Goal: Information Seeking & Learning: Find specific fact

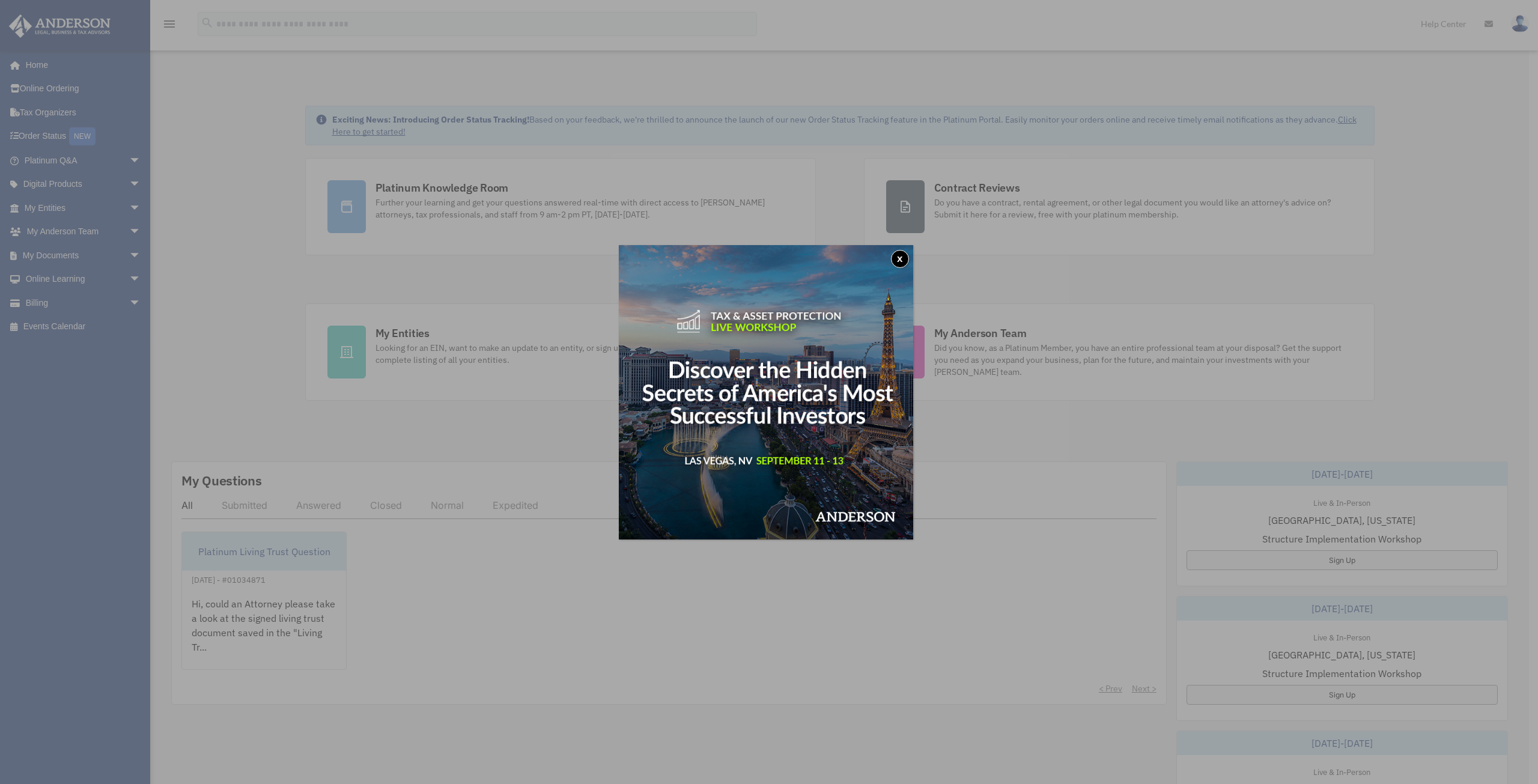
click at [906, 258] on button "x" at bounding box center [899, 258] width 18 height 18
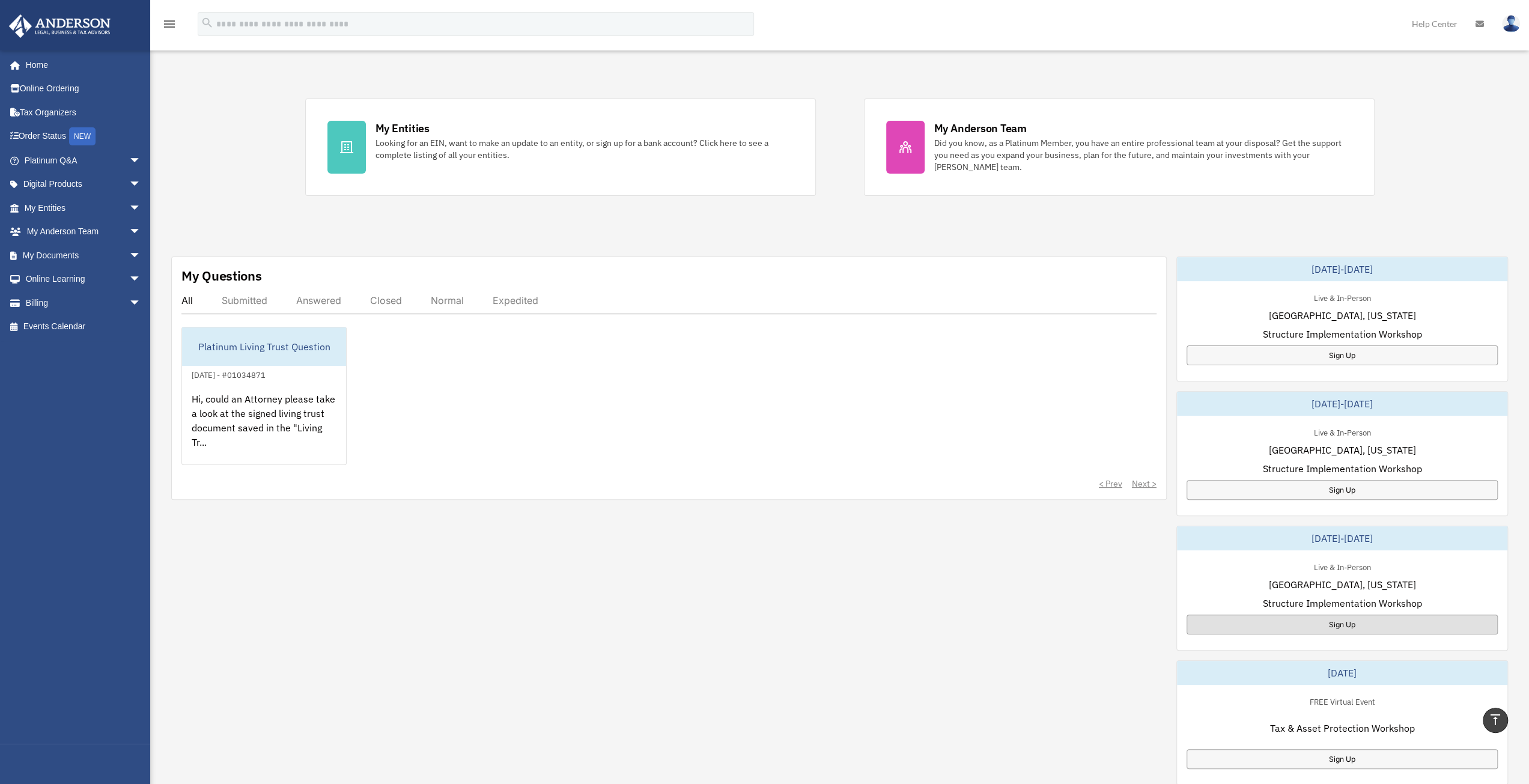
scroll to position [180, 0]
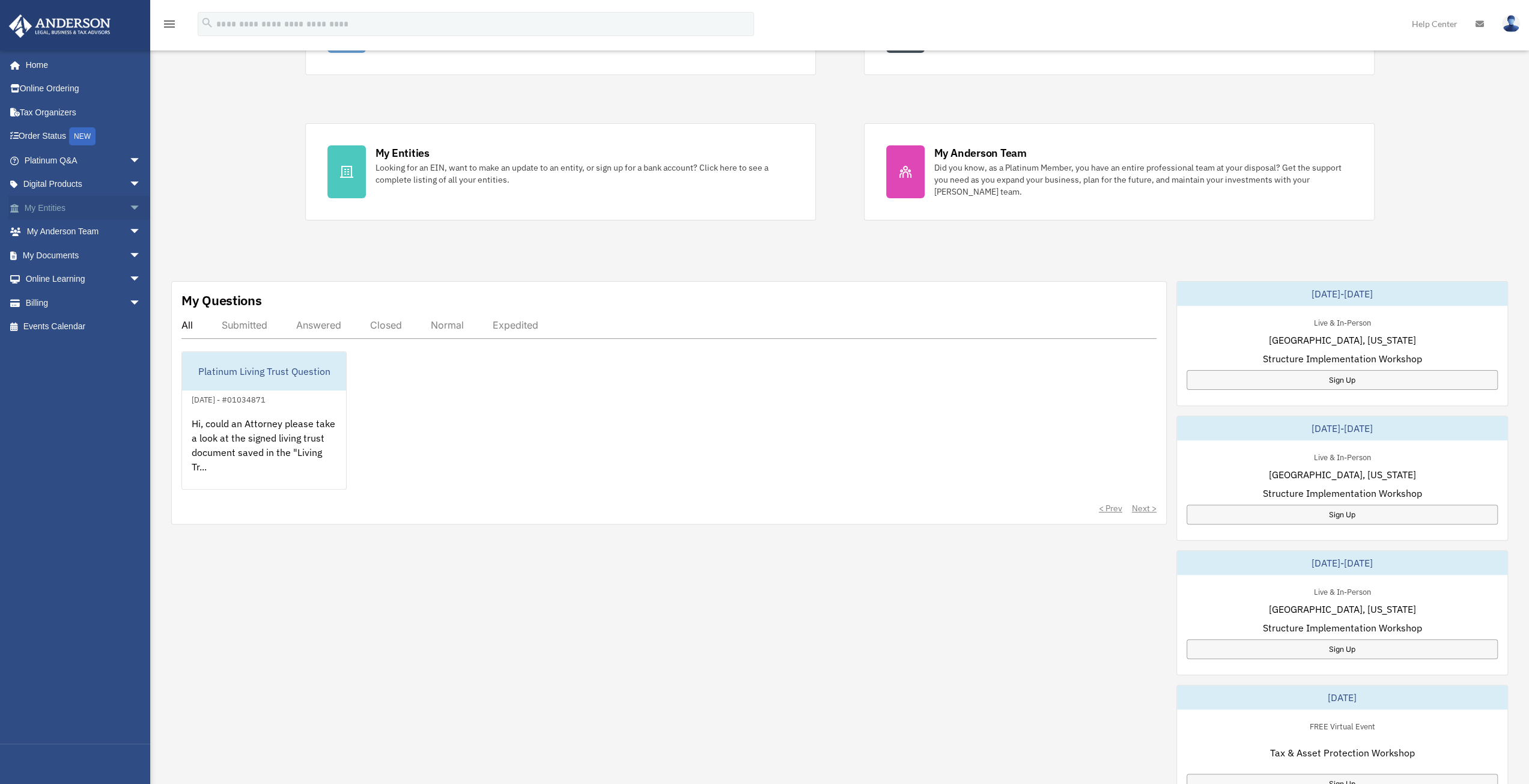
click at [74, 210] on link "My Entities arrow_drop_down" at bounding box center [84, 208] width 151 height 24
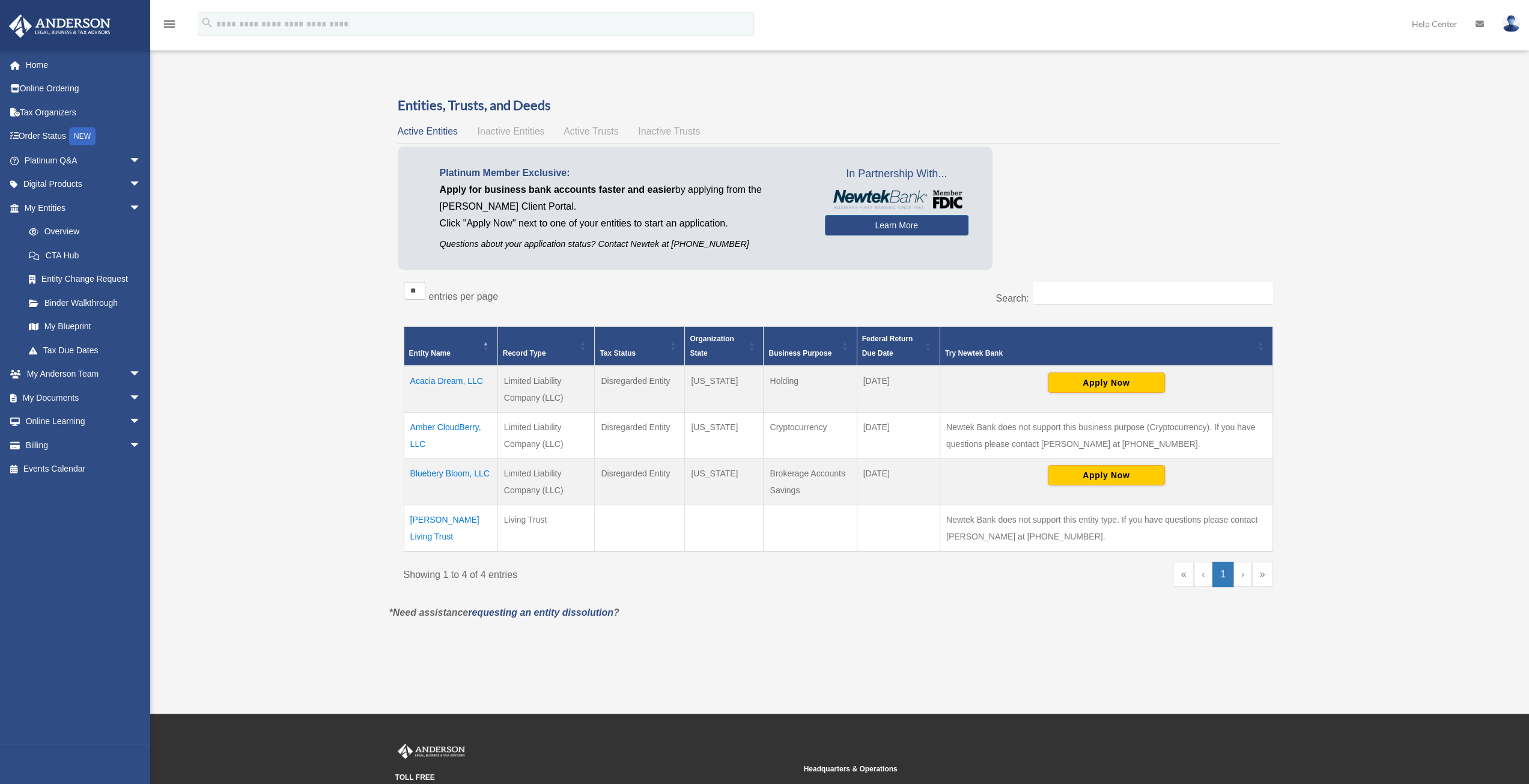
click at [438, 427] on td "Amber CloudBerry, LLC" at bounding box center [451, 435] width 94 height 46
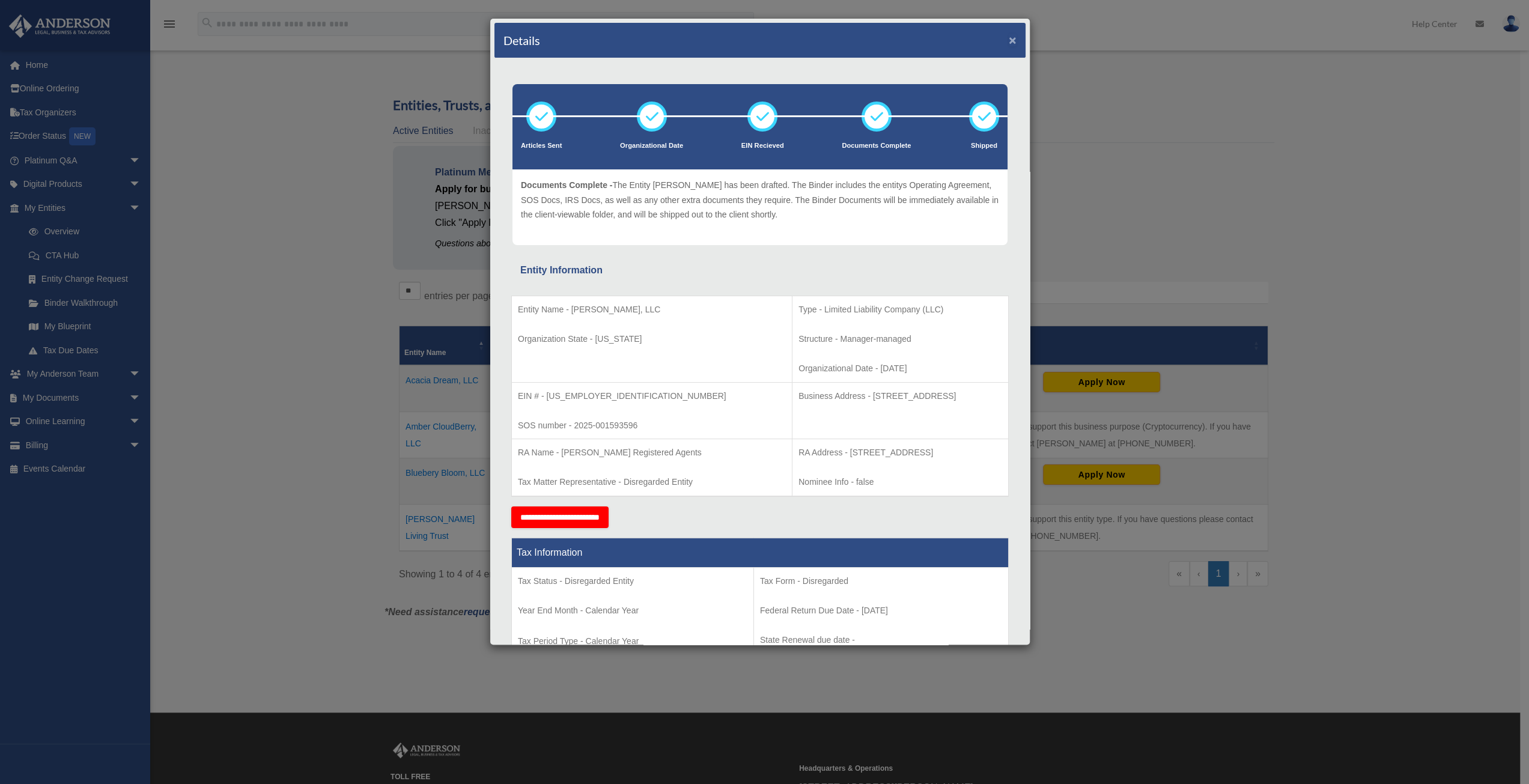
click at [1009, 44] on button "×" at bounding box center [1012, 40] width 8 height 12
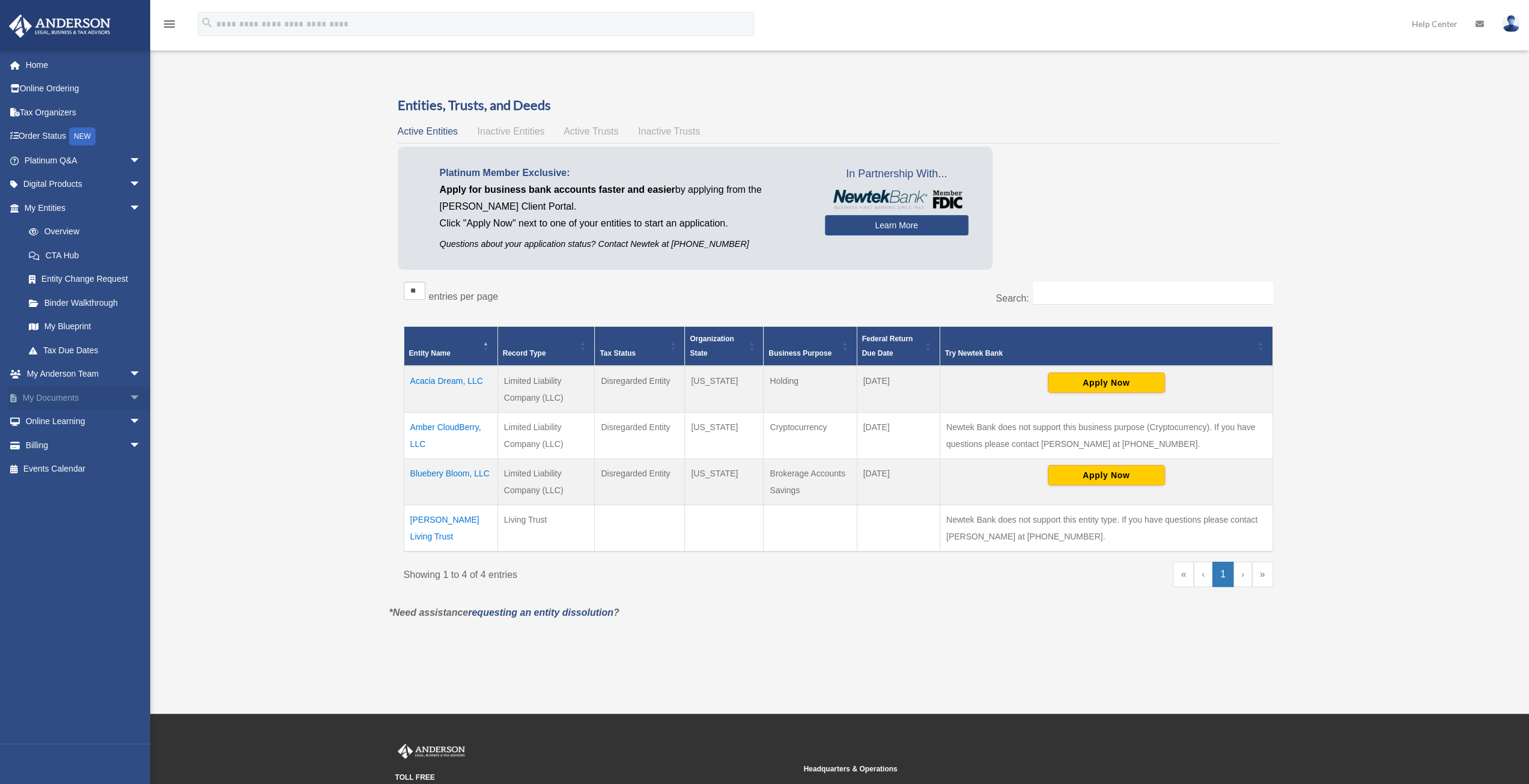
click at [129, 401] on span "arrow_drop_down" at bounding box center [141, 398] width 24 height 25
click at [57, 418] on link "Box" at bounding box center [88, 422] width 142 height 24
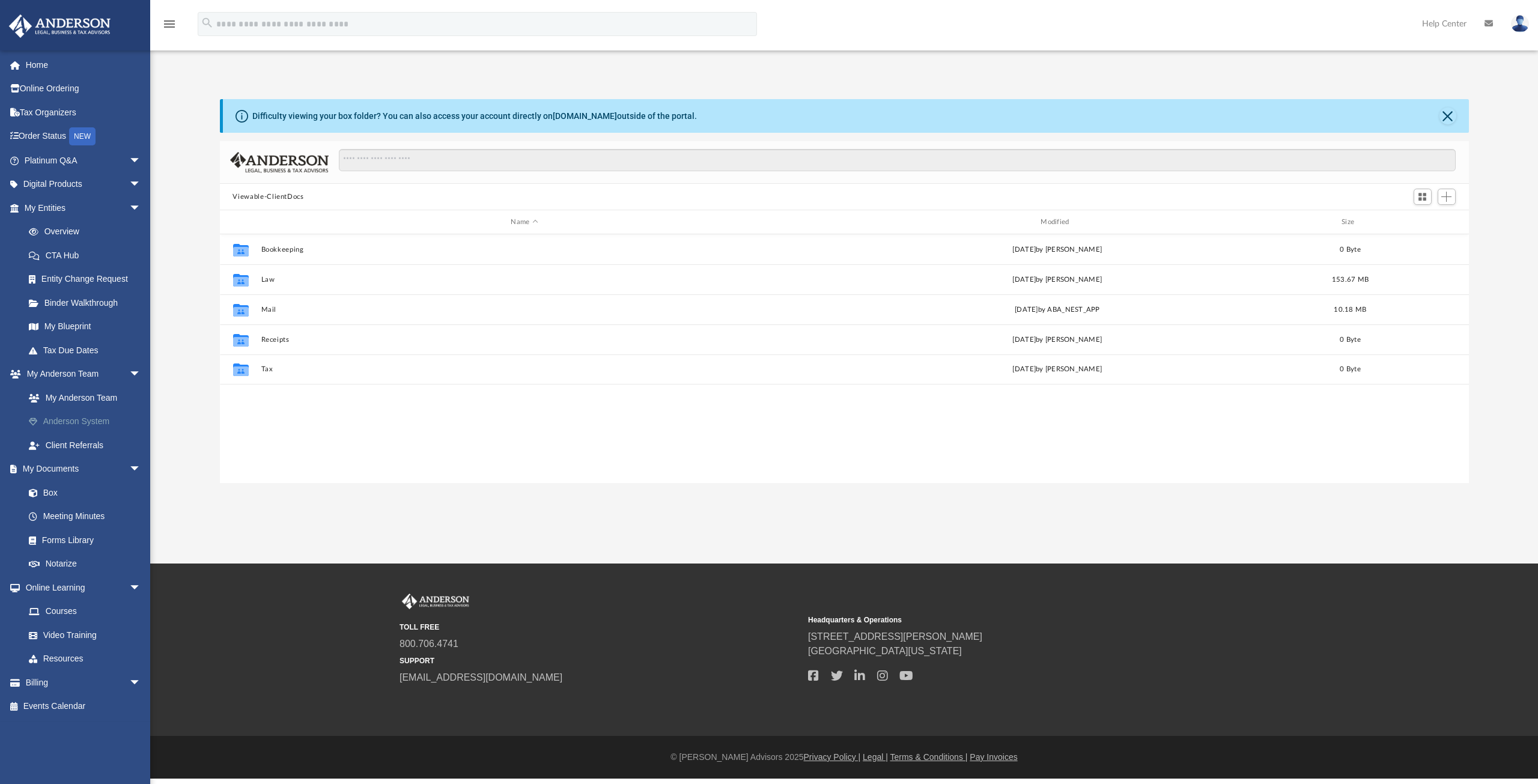
scroll to position [264, 1239]
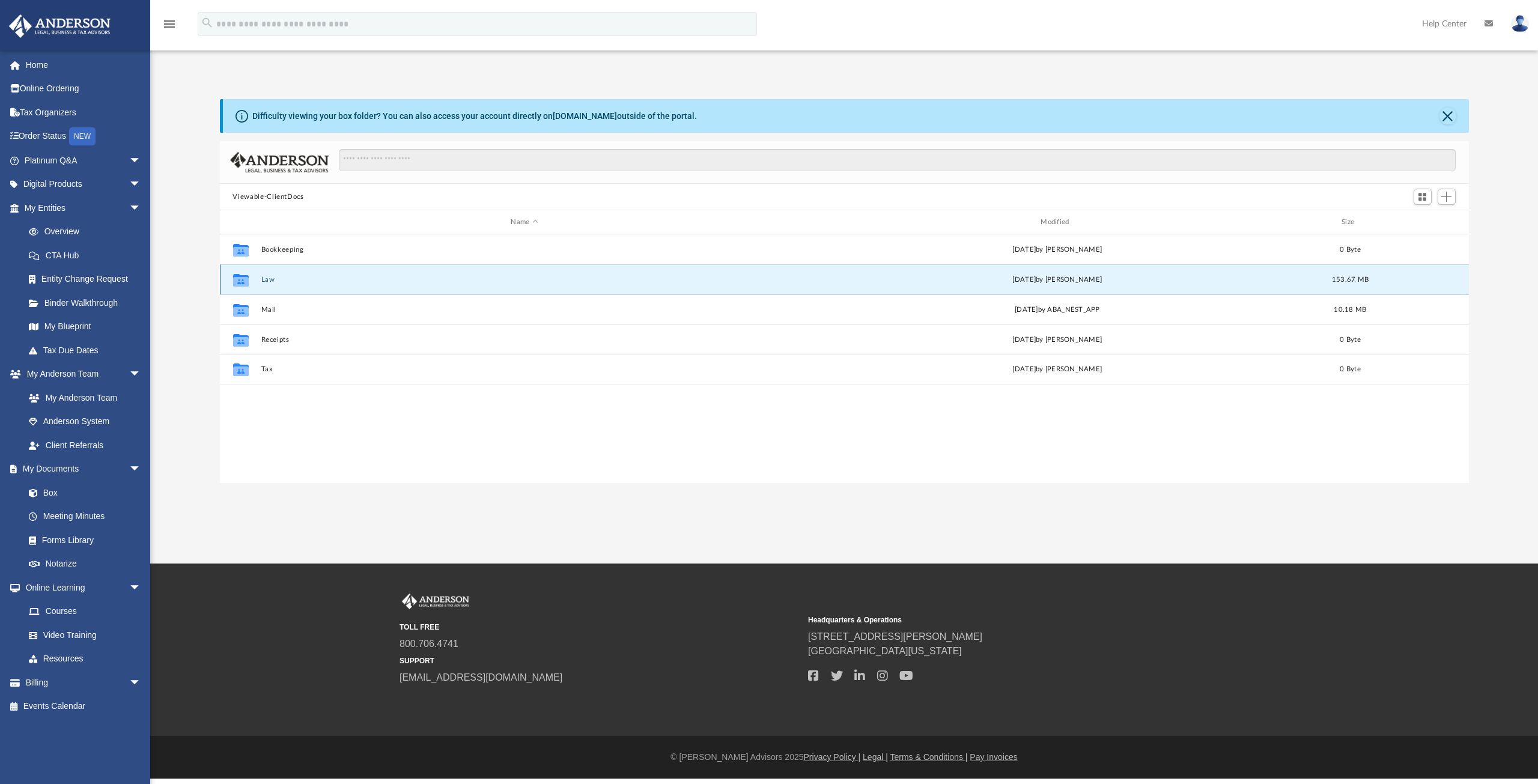
click at [266, 279] on button "Law" at bounding box center [525, 279] width 528 height 8
click at [274, 279] on button "Amber CloudBerry, LLC" at bounding box center [525, 279] width 528 height 8
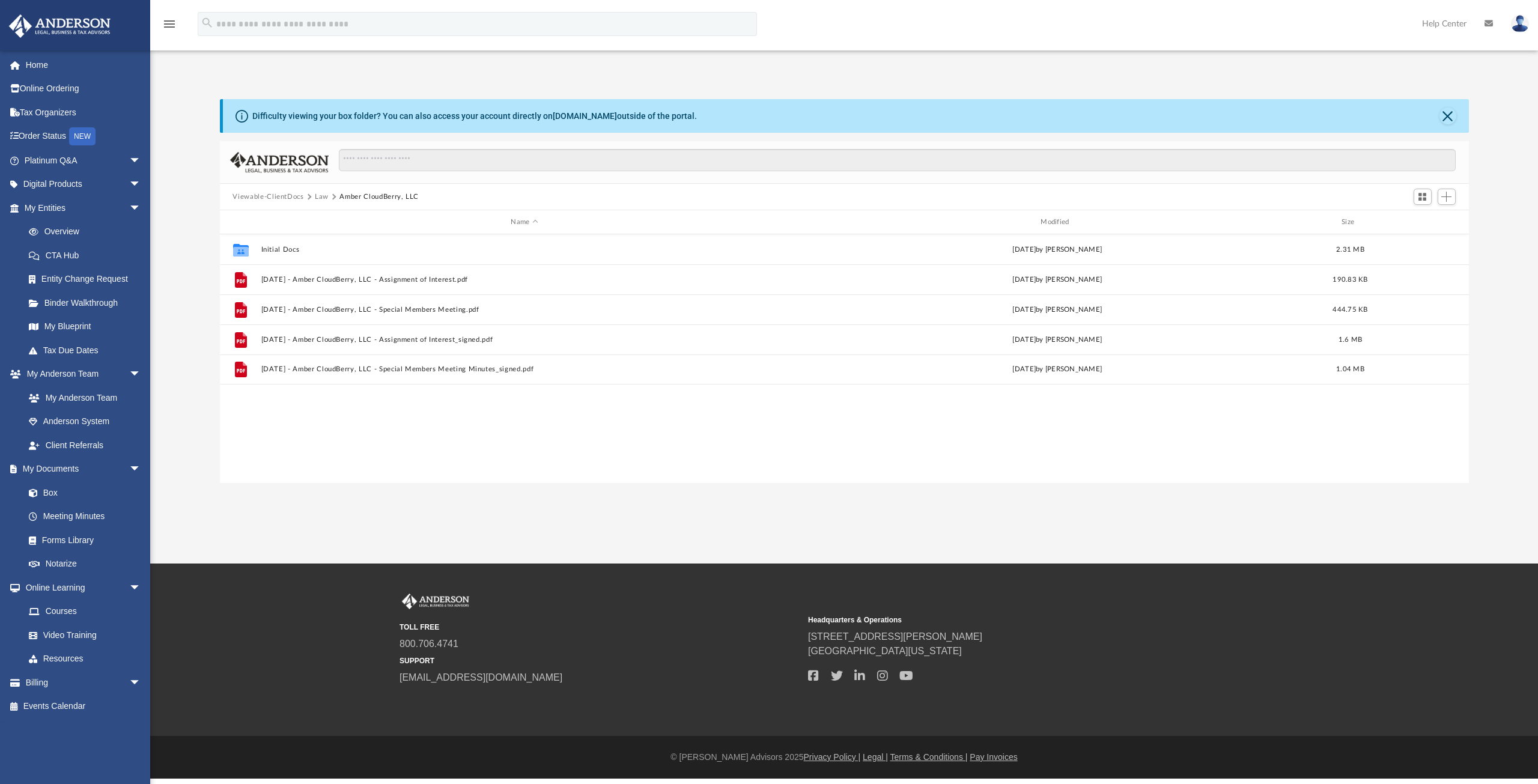
click at [317, 197] on button "Law" at bounding box center [322, 197] width 14 height 11
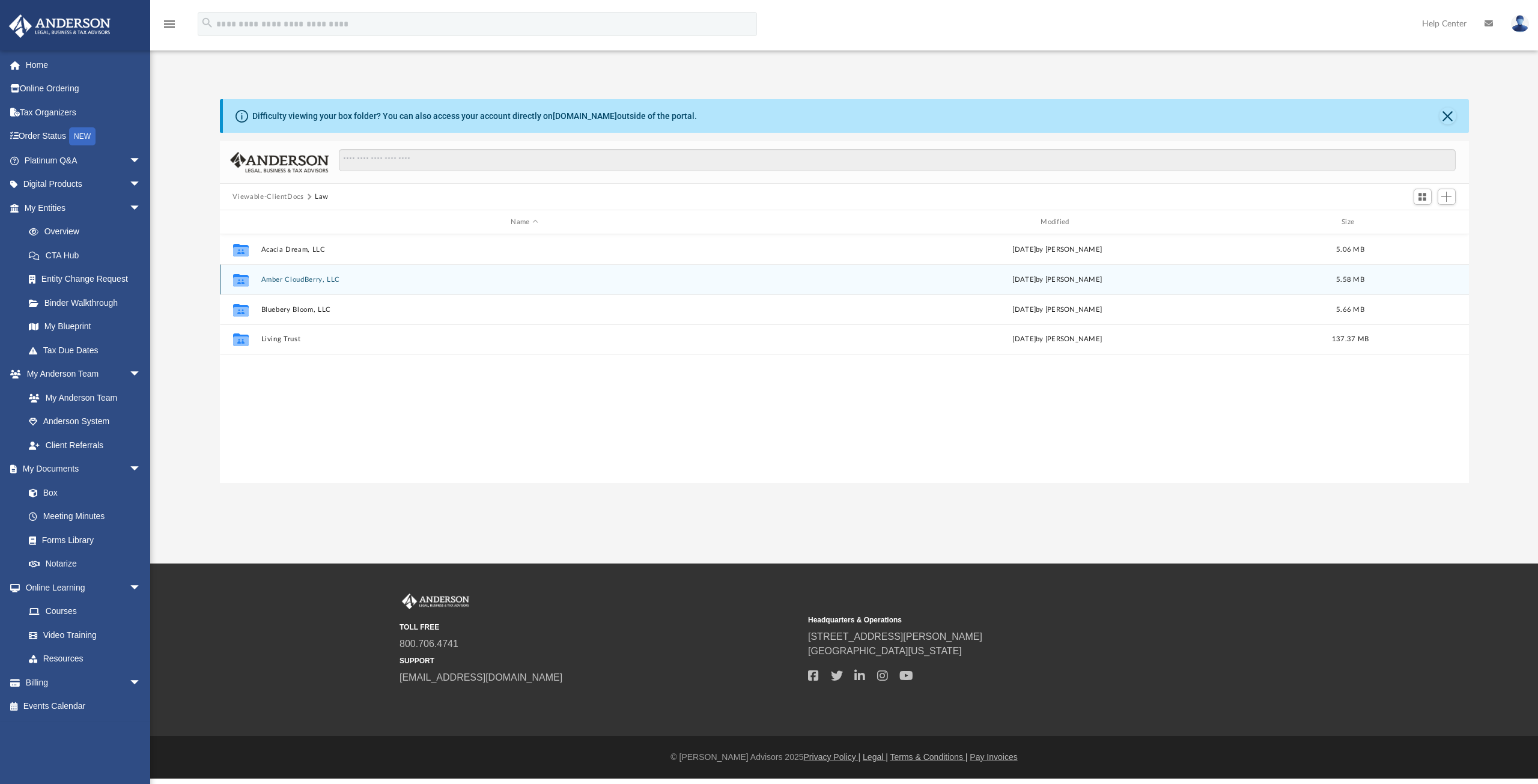
click at [312, 284] on div "Collaborated Folder Amber CloudBerry, LLC Tue Jul 8 2025 by Steve Nyaguthii 5.5…" at bounding box center [845, 279] width 1249 height 30
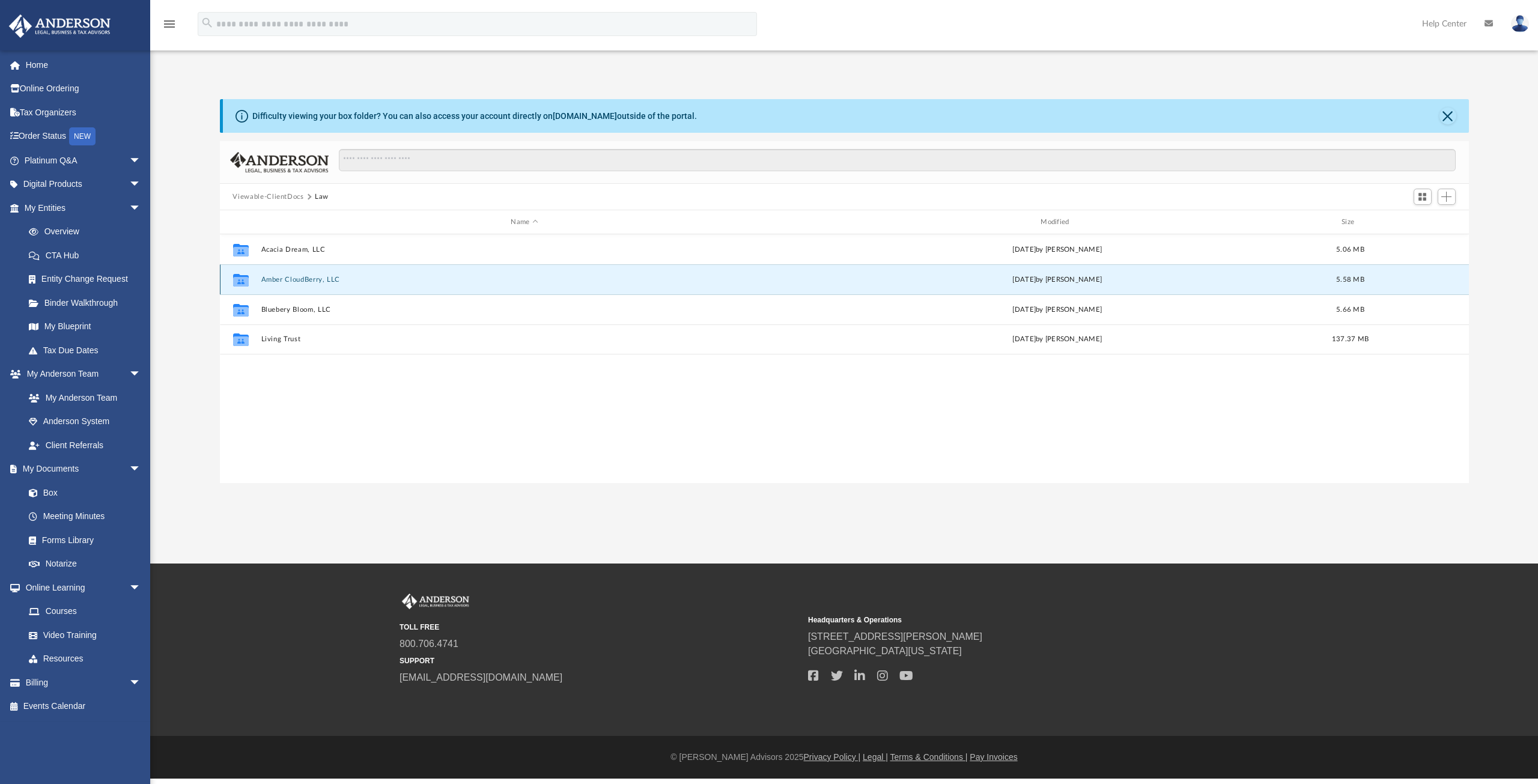
click at [312, 280] on button "Amber CloudBerry, LLC" at bounding box center [525, 279] width 528 height 8
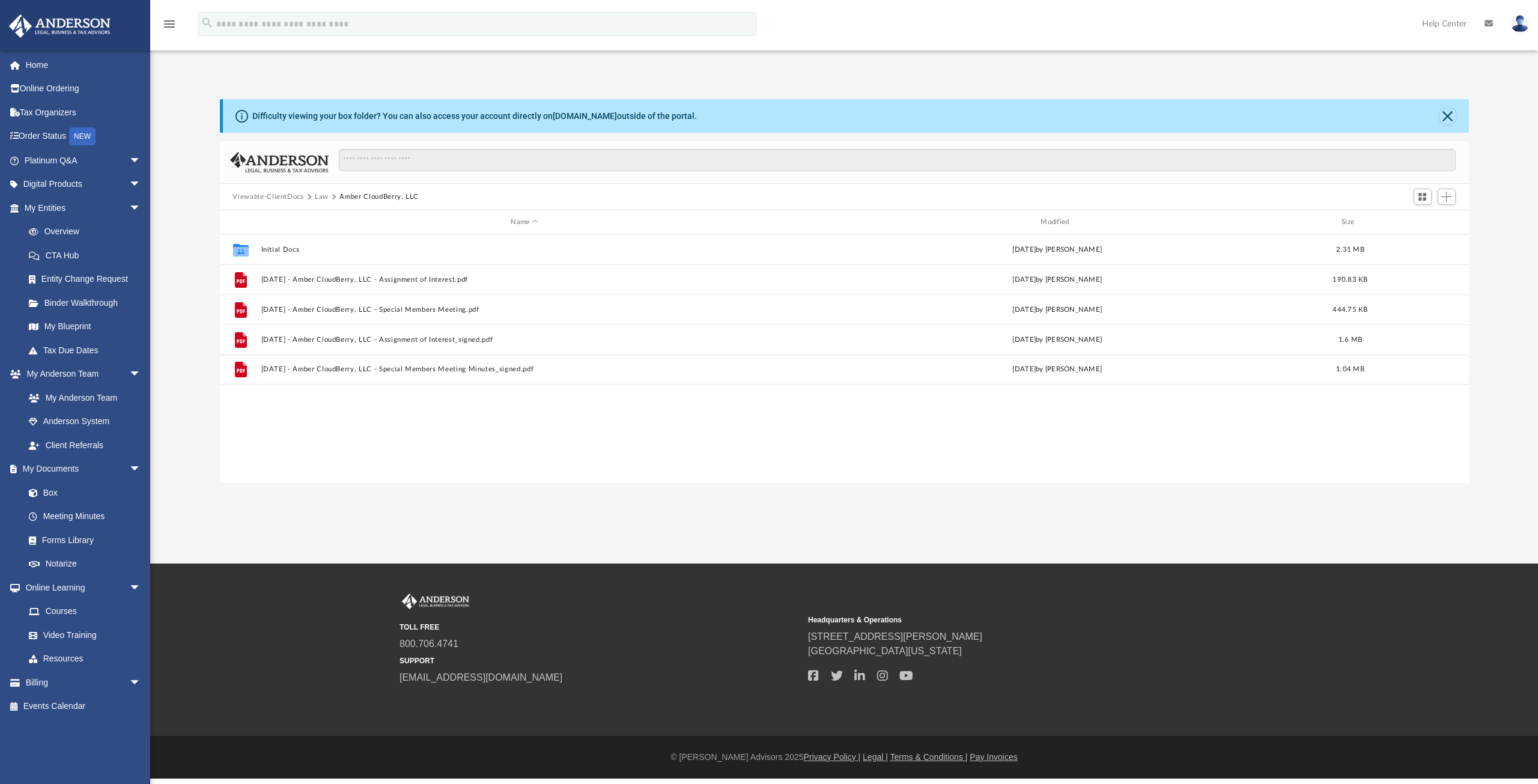
click at [370, 194] on button "Amber CloudBerry, LLC" at bounding box center [379, 197] width 80 height 11
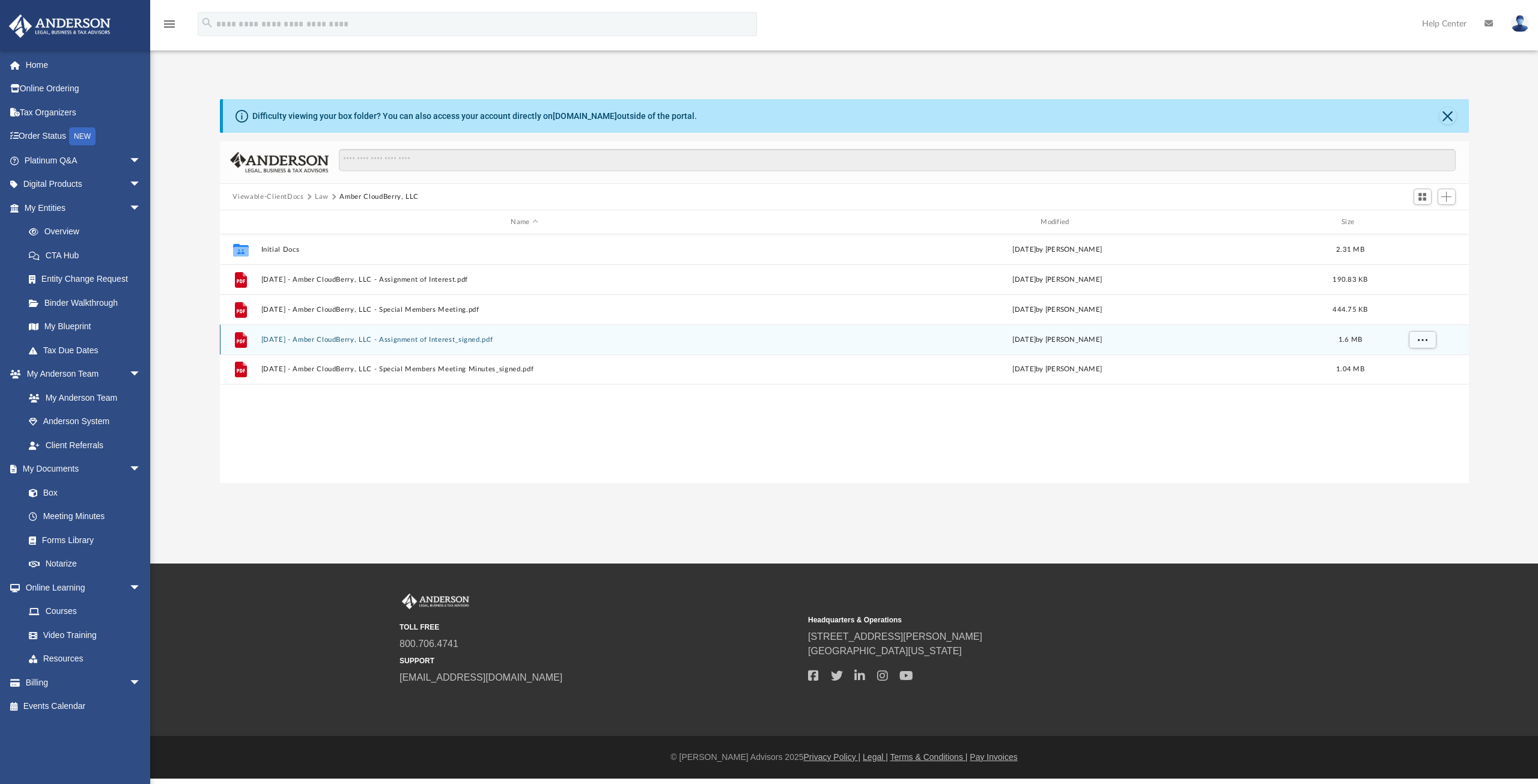
click at [344, 341] on button "2025.2.17 - Amber CloudBerry, LLC - Assignment of Interest_signed.pdf" at bounding box center [525, 340] width 528 height 8
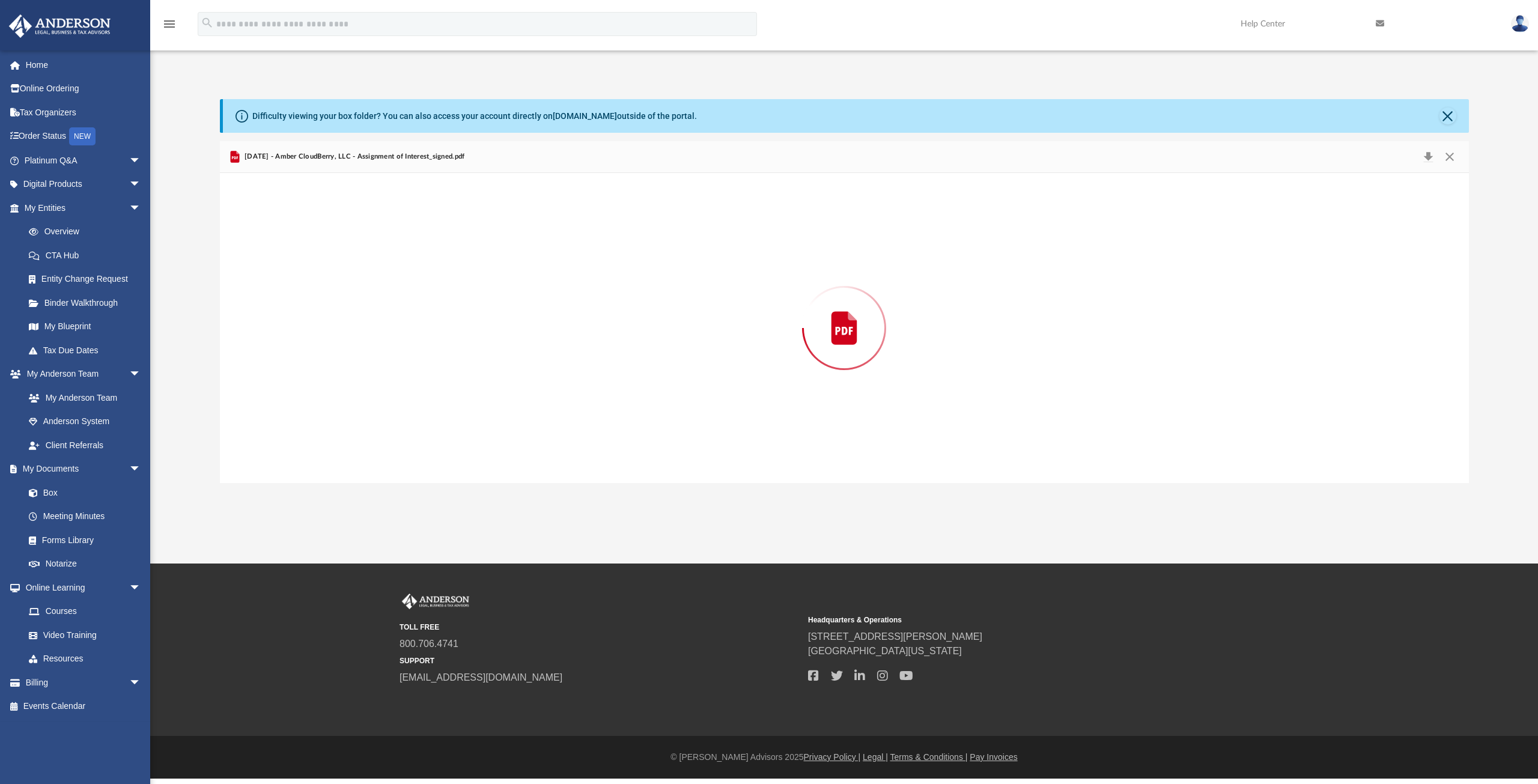
click at [344, 341] on div "Preview" at bounding box center [845, 328] width 1249 height 310
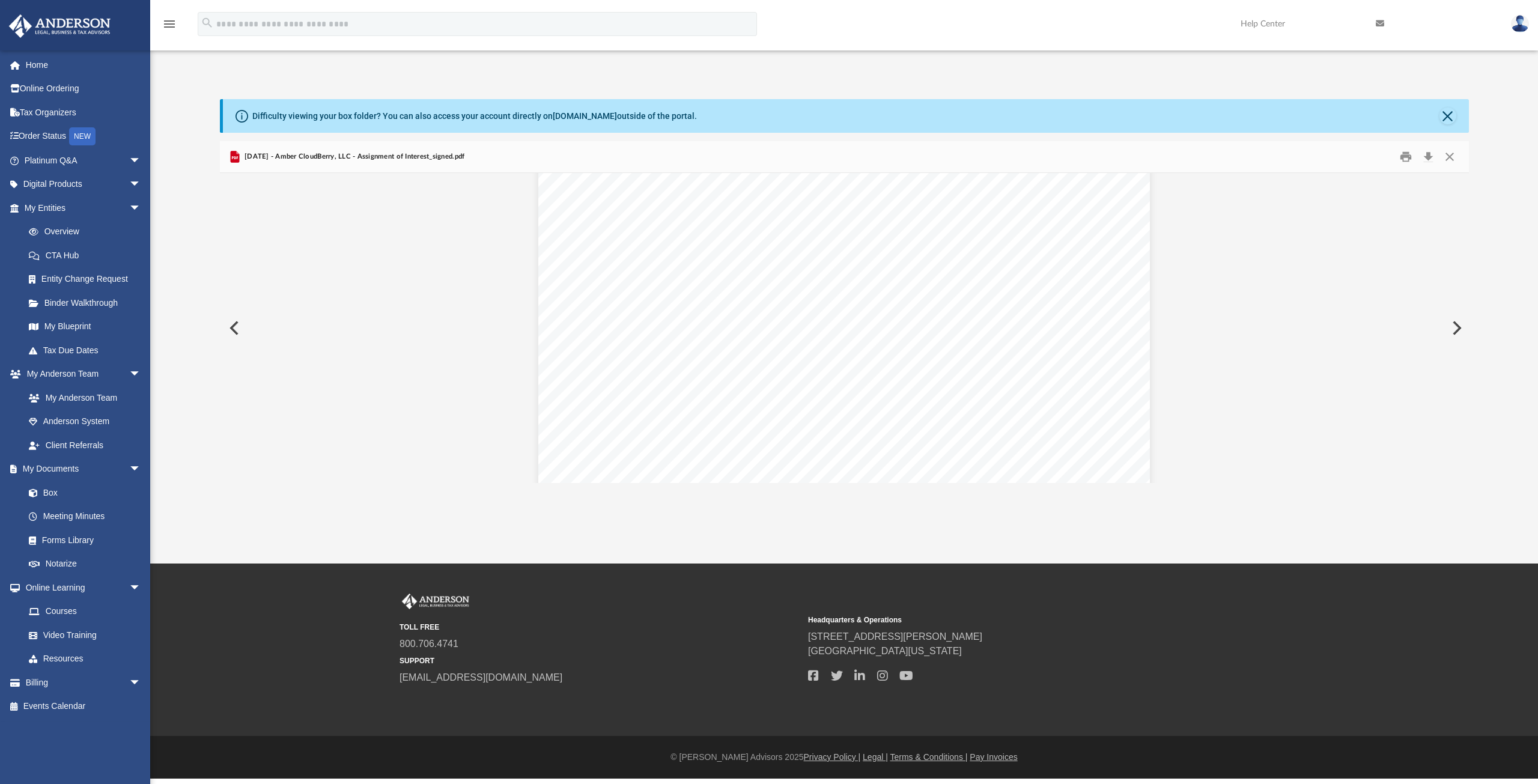
scroll to position [952, 0]
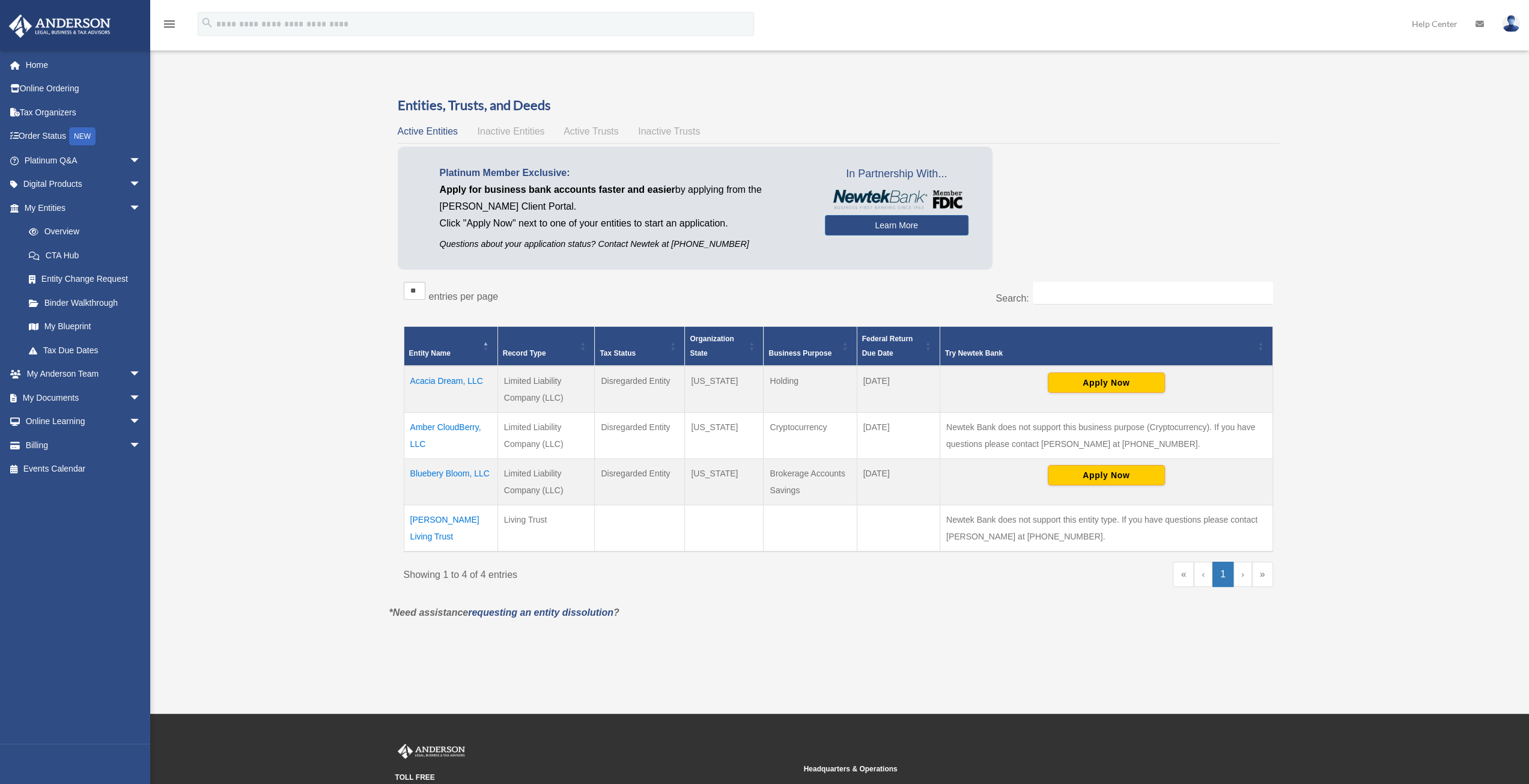
click at [443, 427] on td "Amber CloudBerry, LLC" at bounding box center [451, 435] width 94 height 46
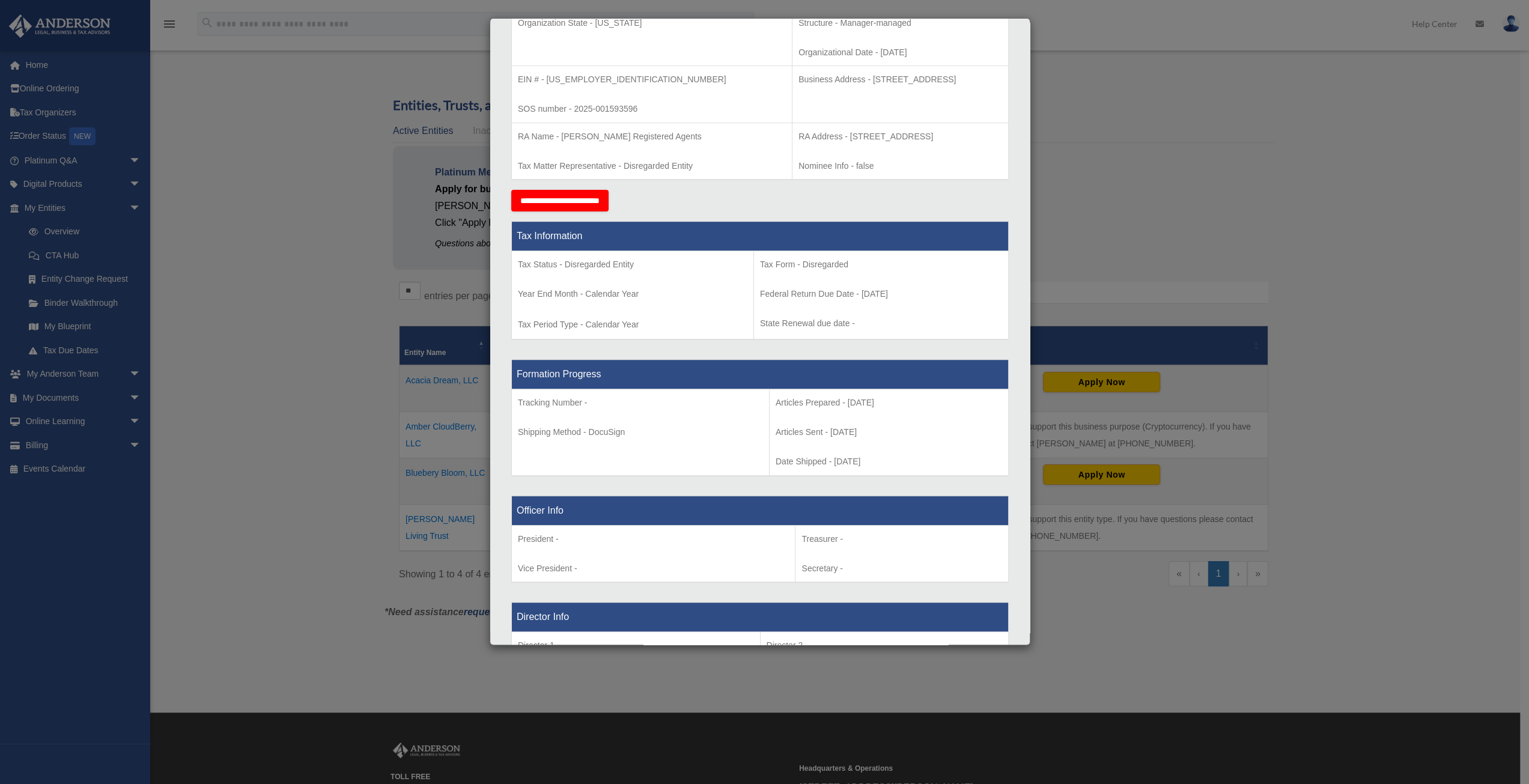
scroll to position [300, 0]
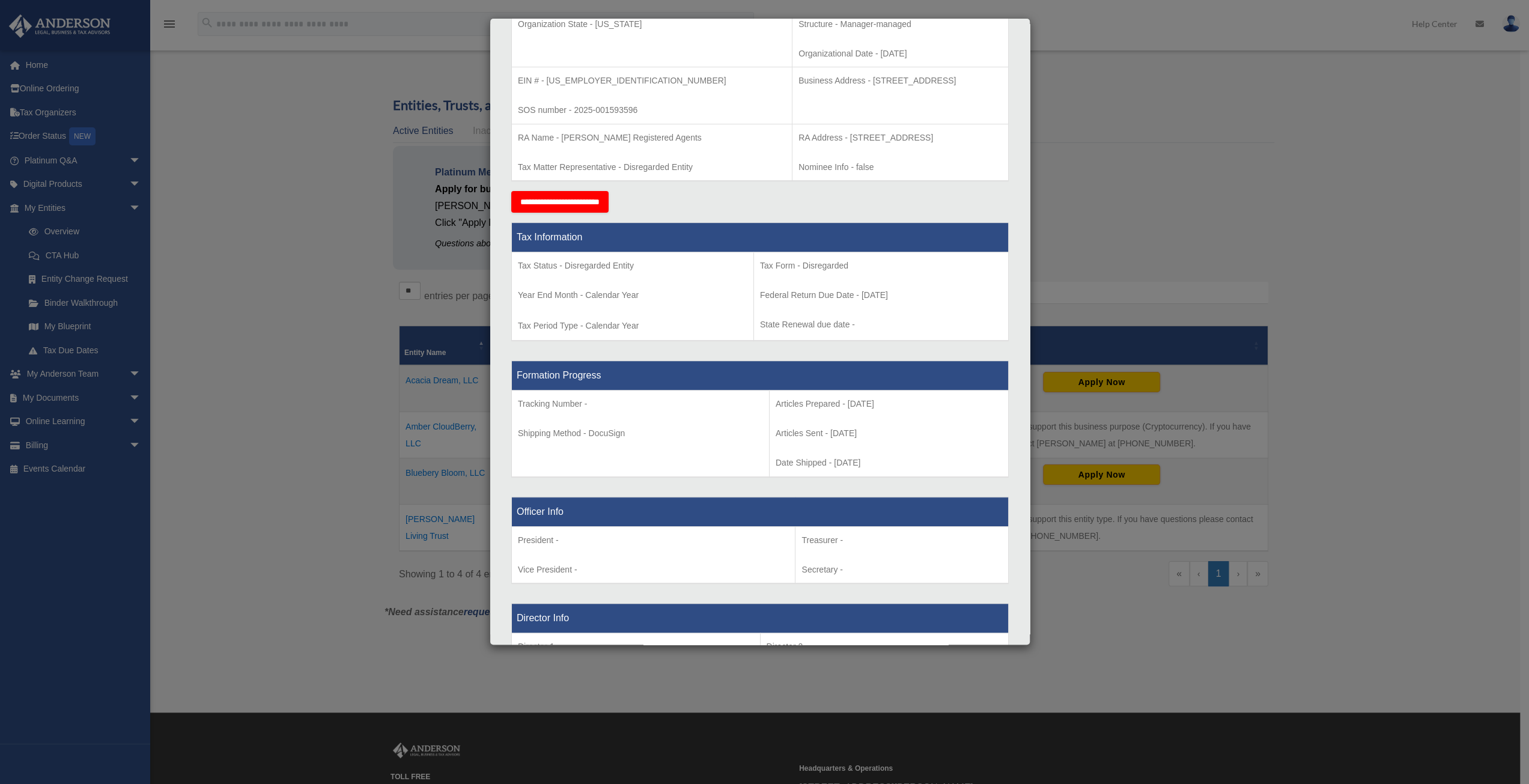
click at [1125, 239] on div "Details × Articles Sent Organizational Date" at bounding box center [764, 392] width 1529 height 784
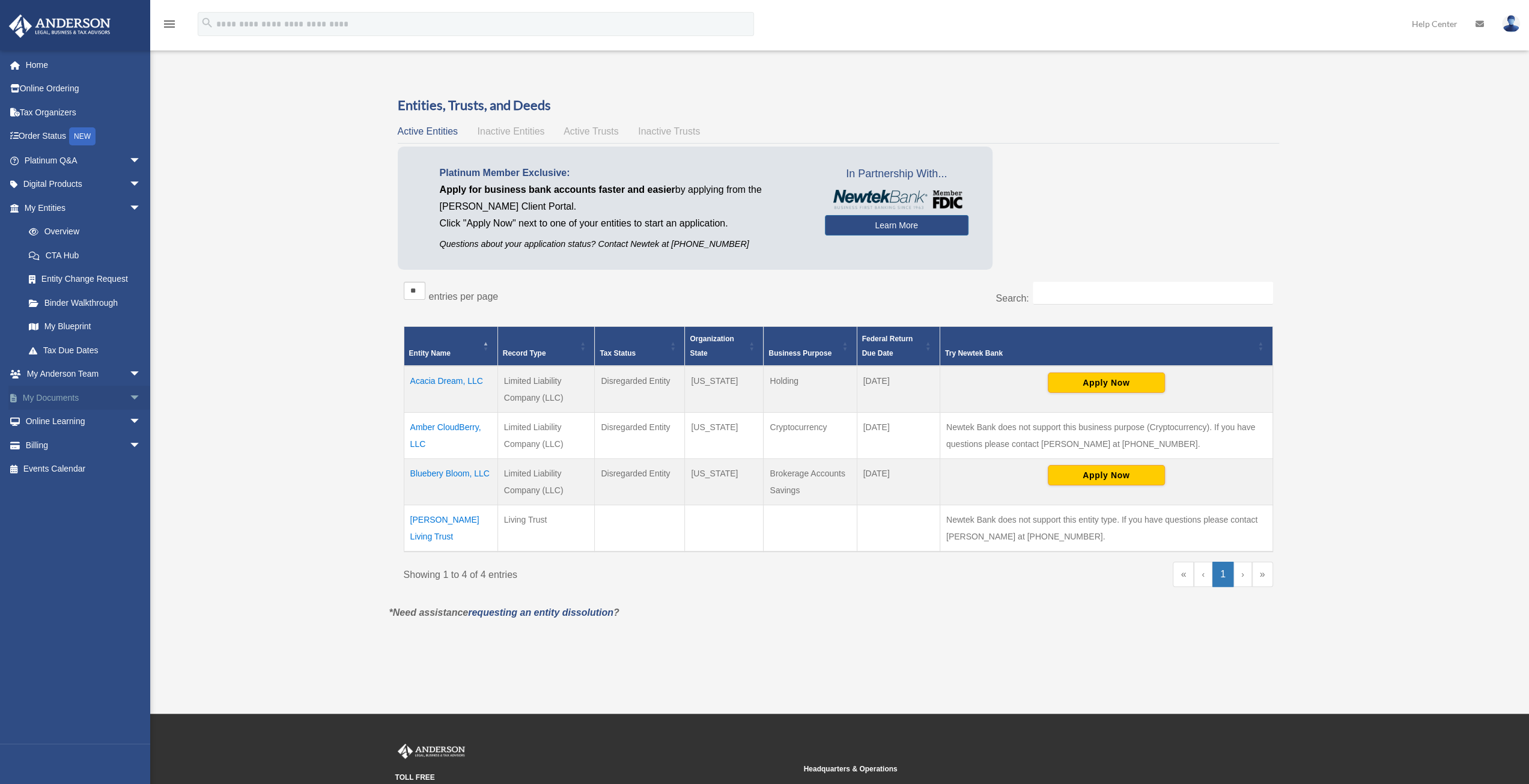
click at [129, 396] on span "arrow_drop_down" at bounding box center [141, 398] width 24 height 25
click at [49, 422] on link "Box" at bounding box center [88, 422] width 142 height 24
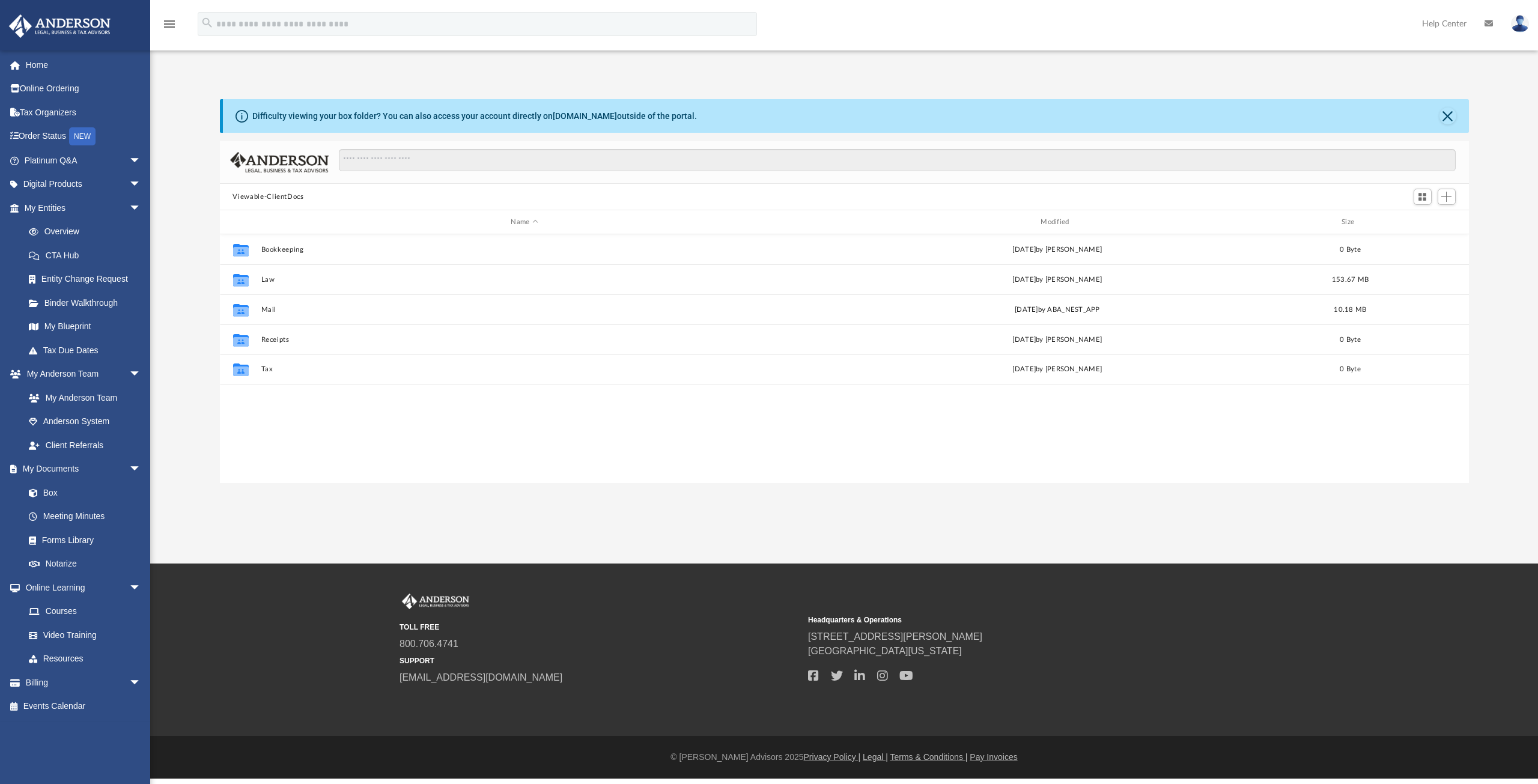
scroll to position [264, 1239]
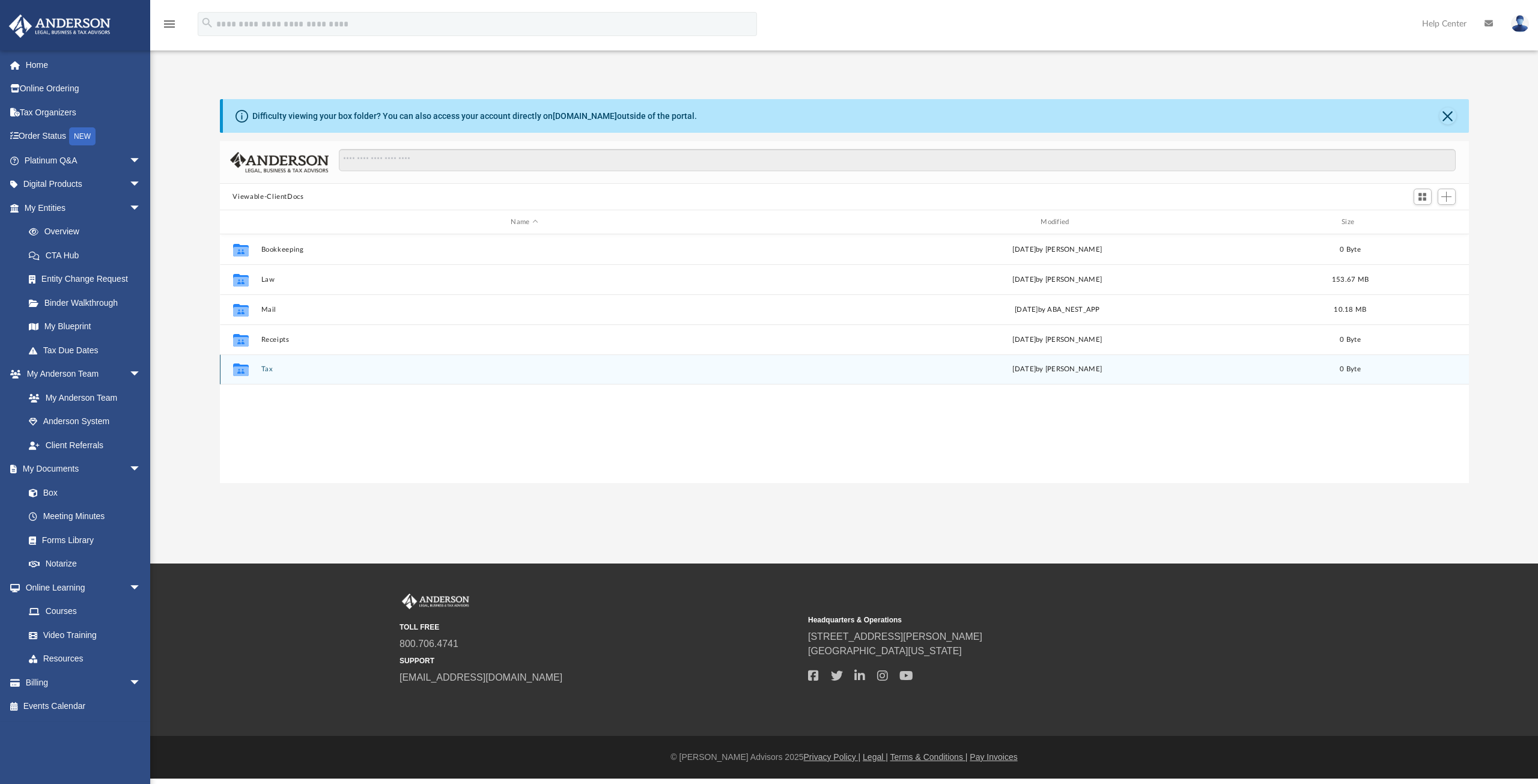
click at [271, 369] on button "Tax" at bounding box center [525, 369] width 528 height 8
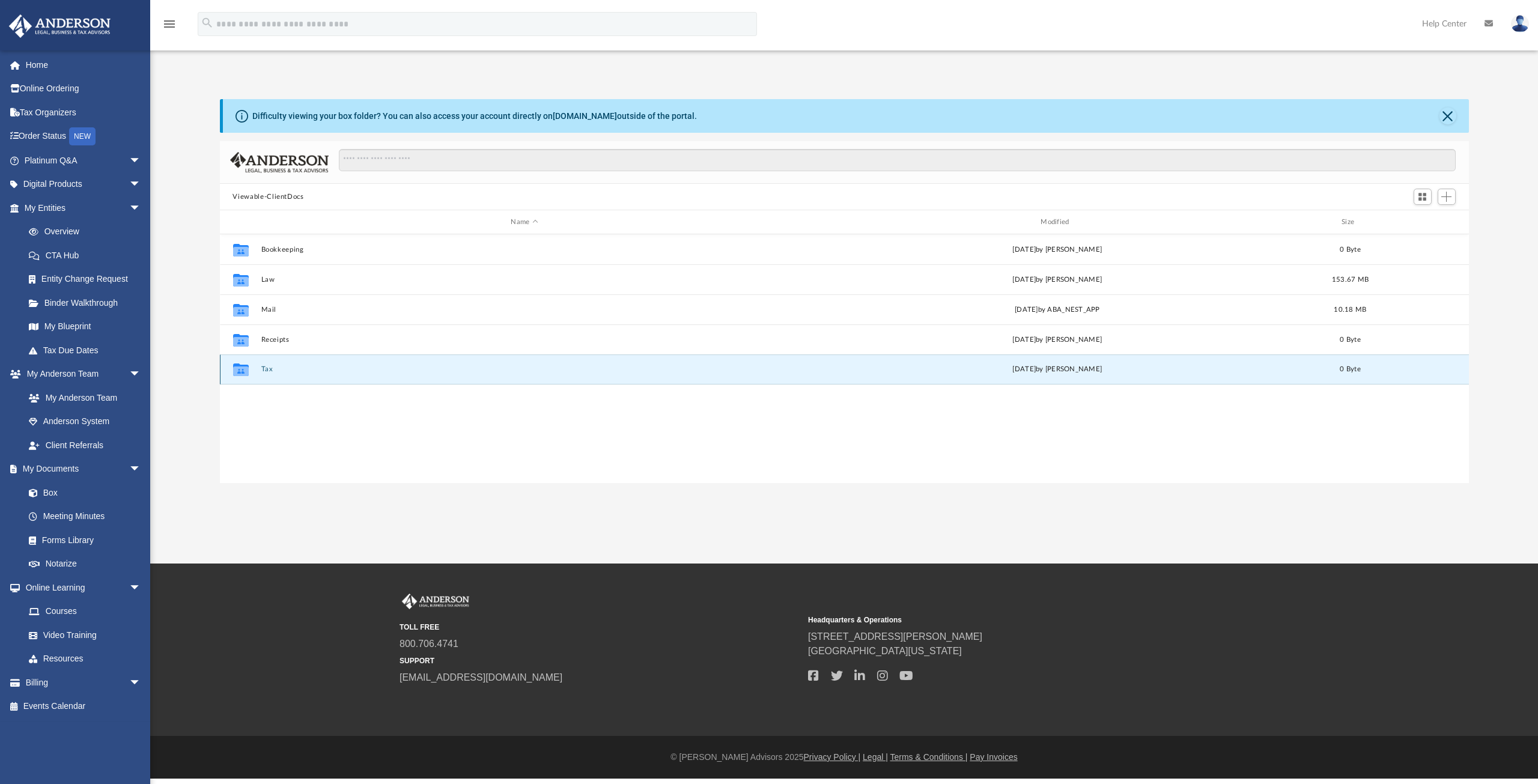
click at [271, 369] on button "Tax" at bounding box center [525, 369] width 528 height 8
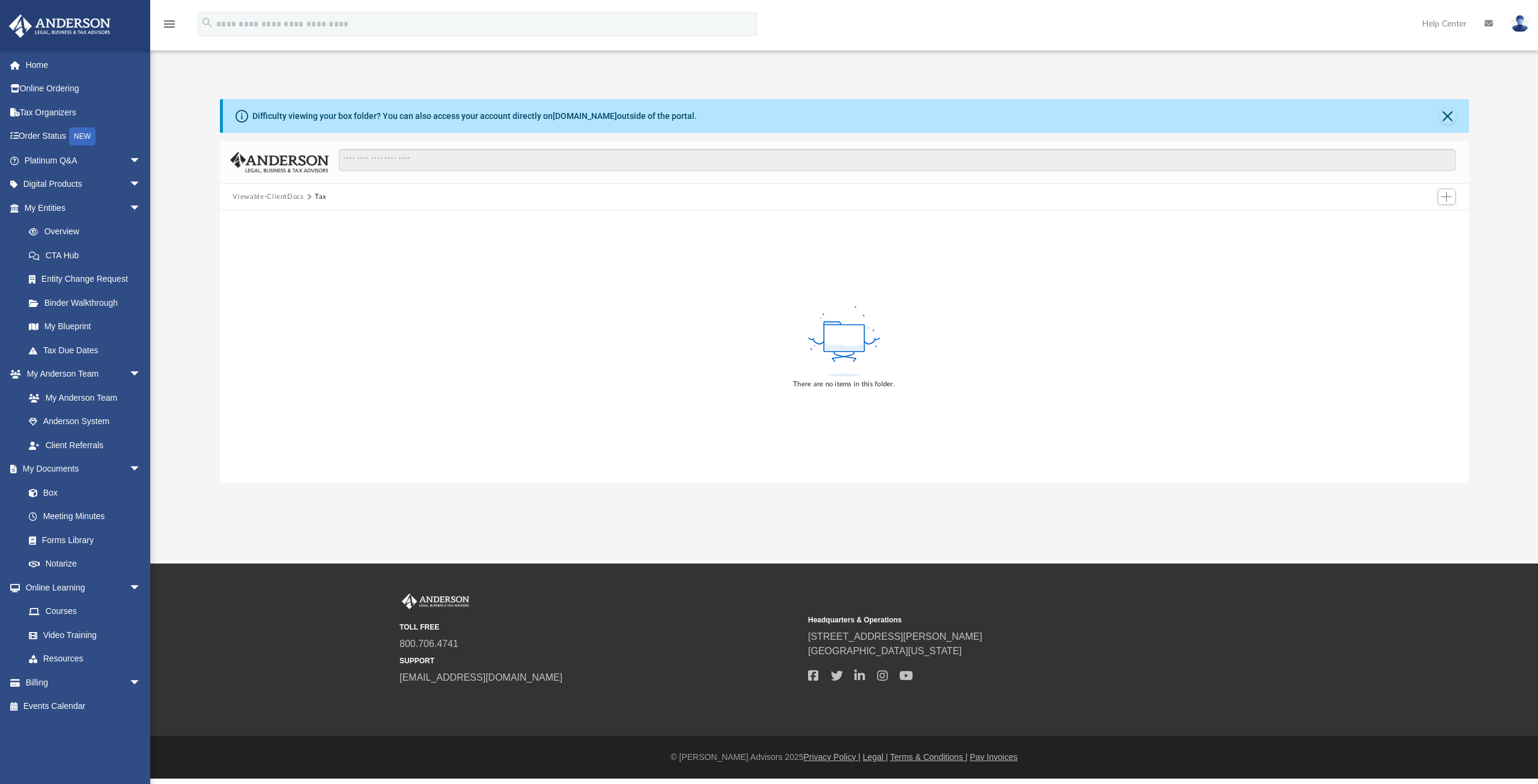
click at [276, 197] on button "Viewable-ClientDocs" at bounding box center [268, 197] width 71 height 11
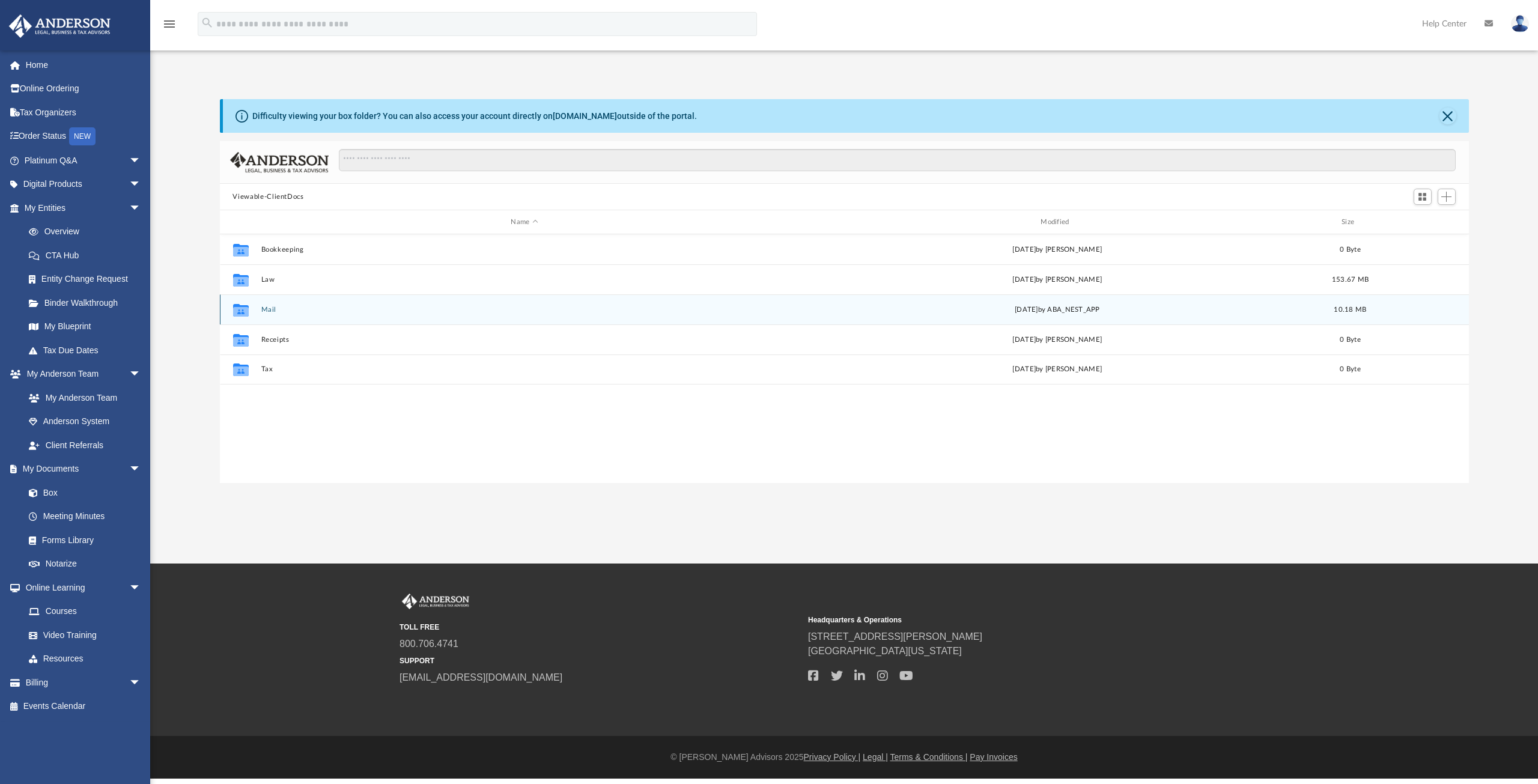
click at [268, 310] on button "Mail" at bounding box center [525, 309] width 528 height 8
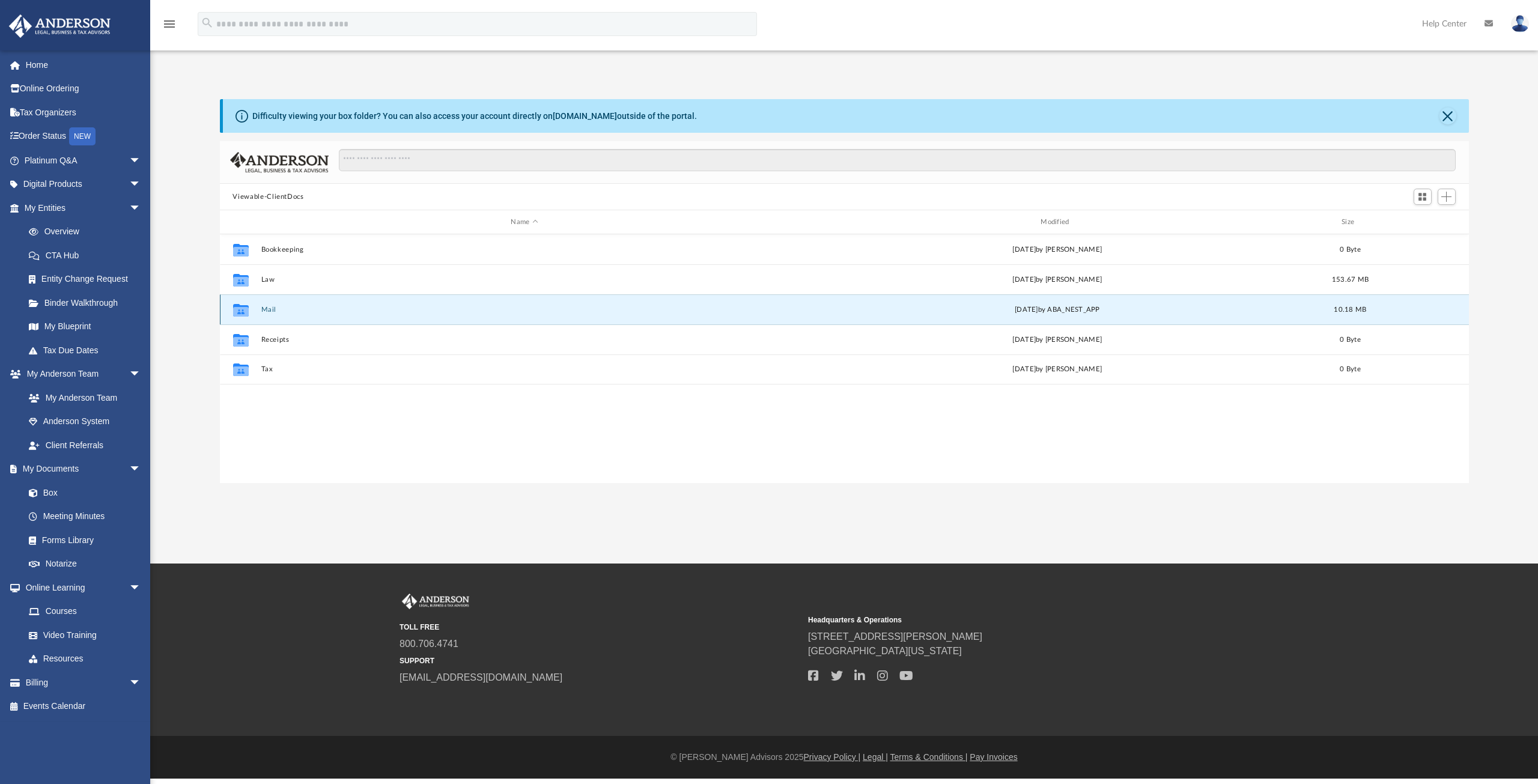
click at [268, 310] on button "Mail" at bounding box center [525, 309] width 528 height 8
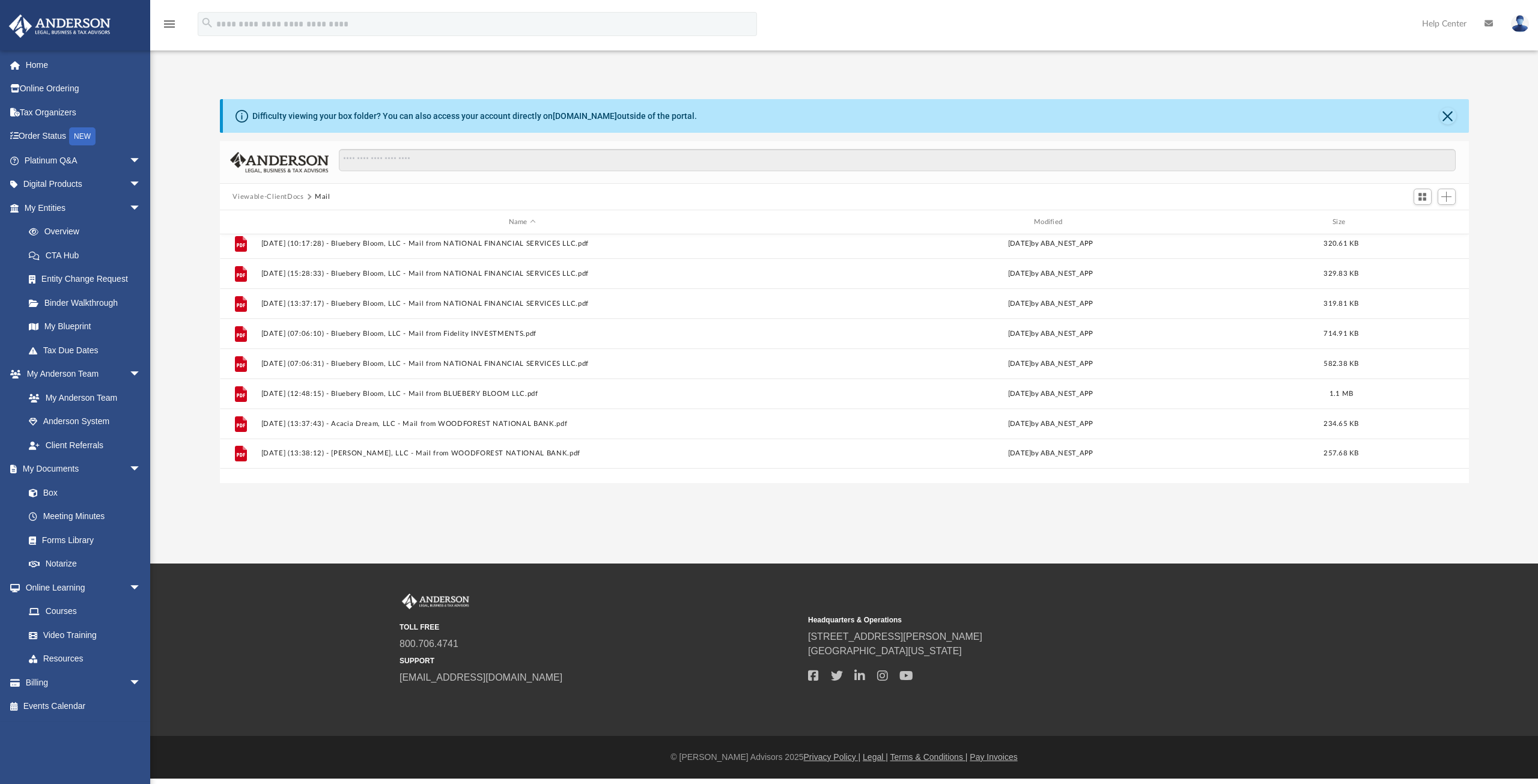
scroll to position [0, 0]
click at [274, 197] on button "Viewable-ClientDocs" at bounding box center [268, 197] width 71 height 11
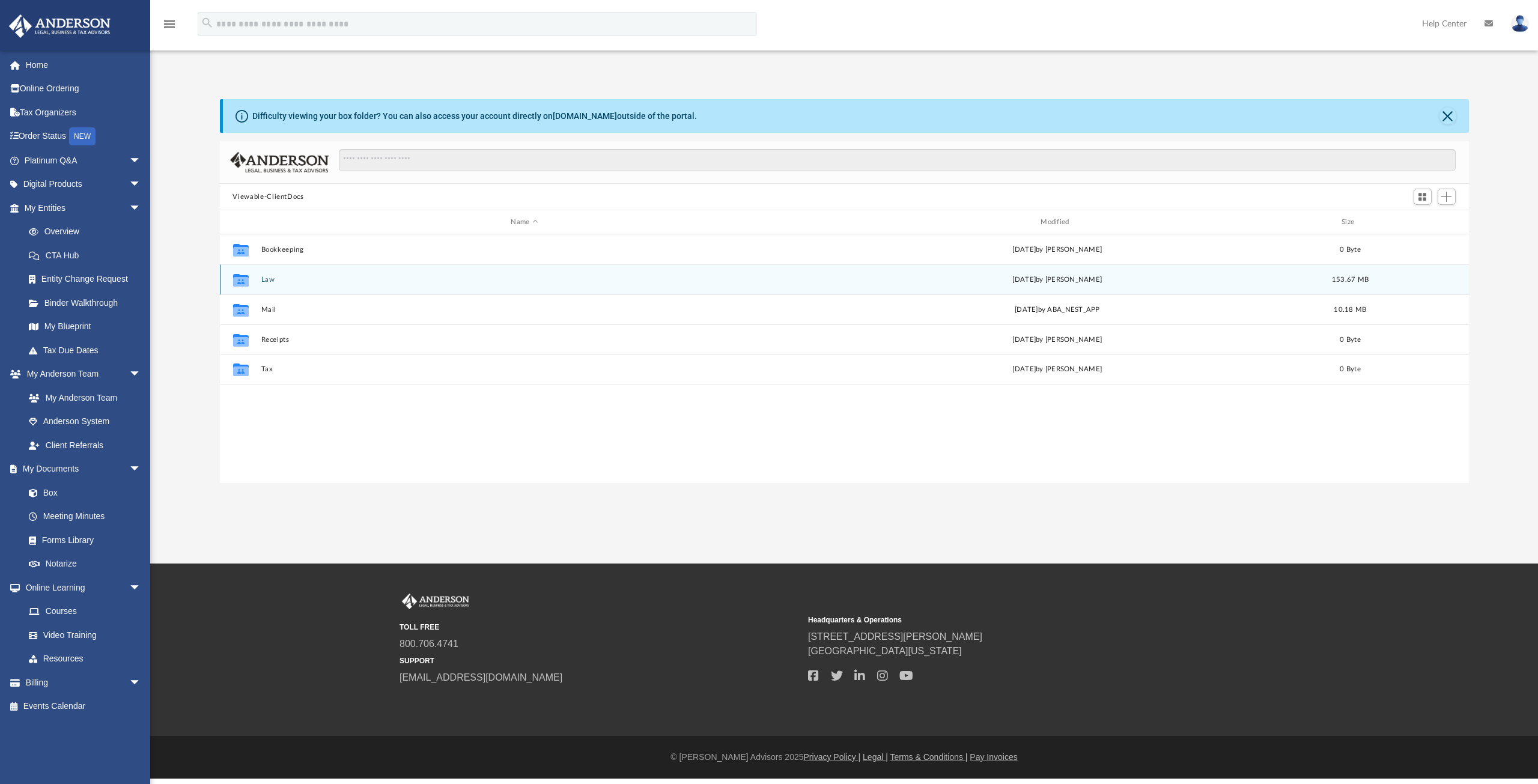
click at [269, 277] on button "Law" at bounding box center [525, 279] width 528 height 8
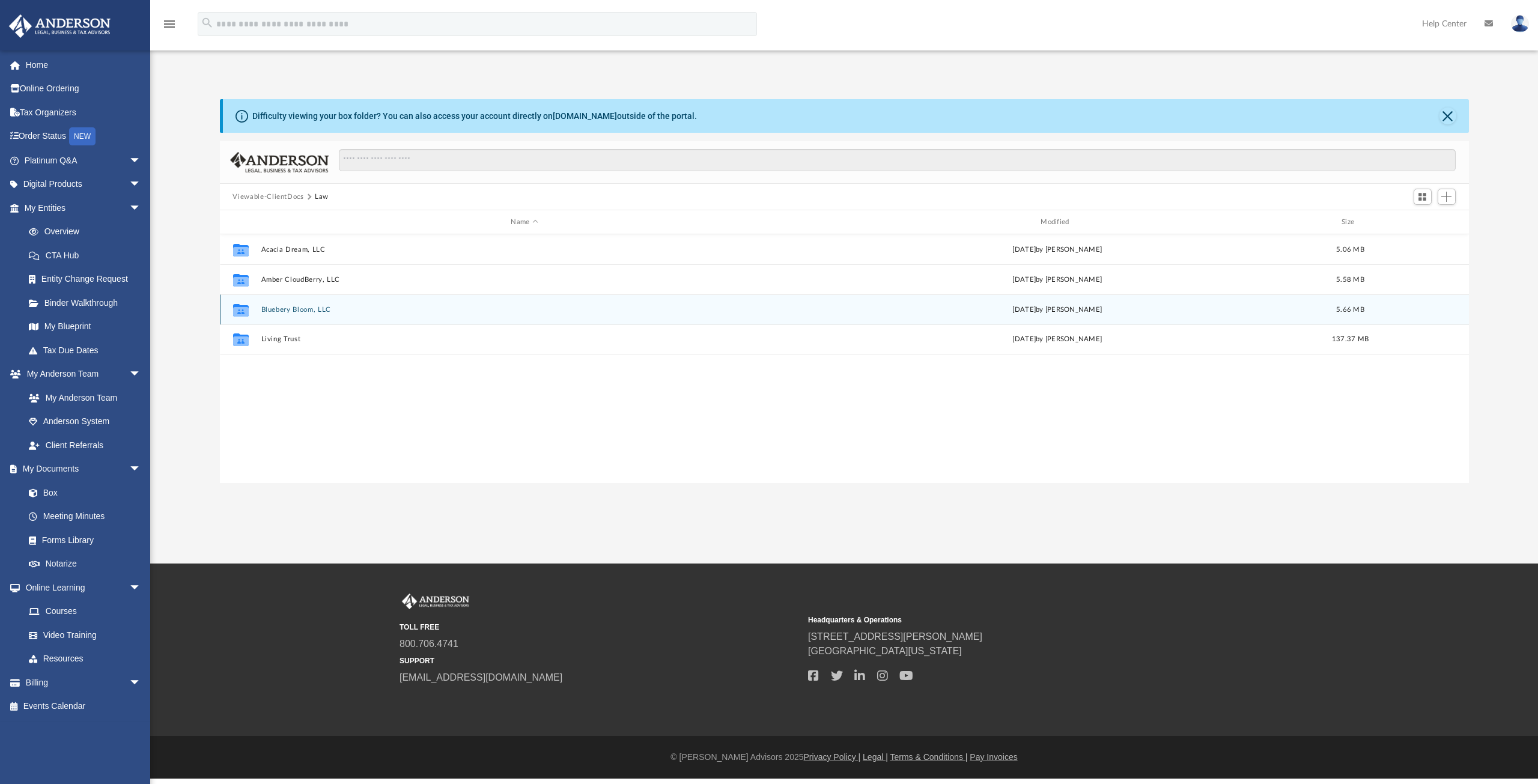
click at [285, 306] on button "Bluebery Bloom, LLC" at bounding box center [525, 309] width 528 height 8
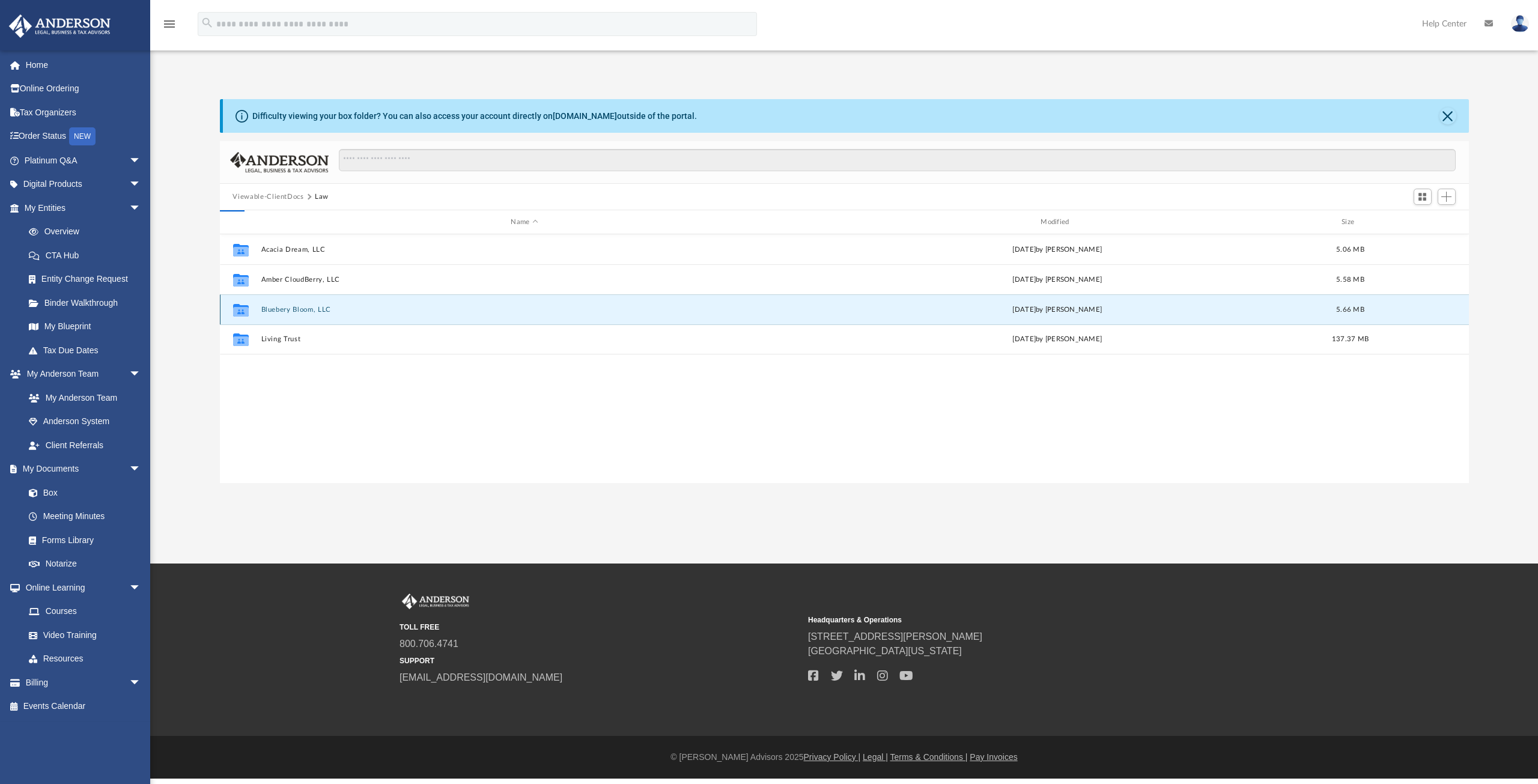
click at [285, 306] on button "Bluebery Bloom, LLC" at bounding box center [525, 309] width 528 height 8
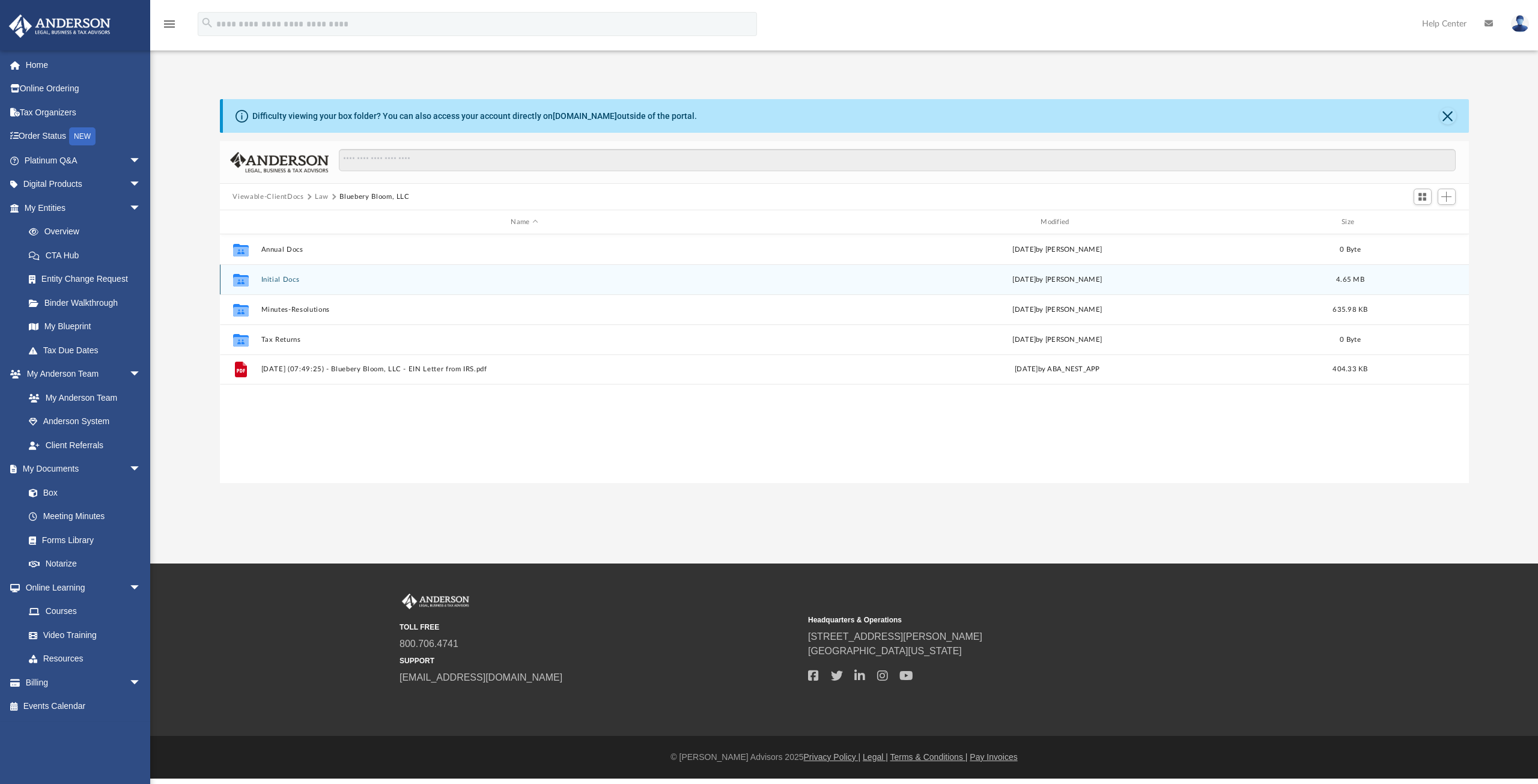
click at [277, 277] on button "Initial Docs" at bounding box center [525, 279] width 528 height 8
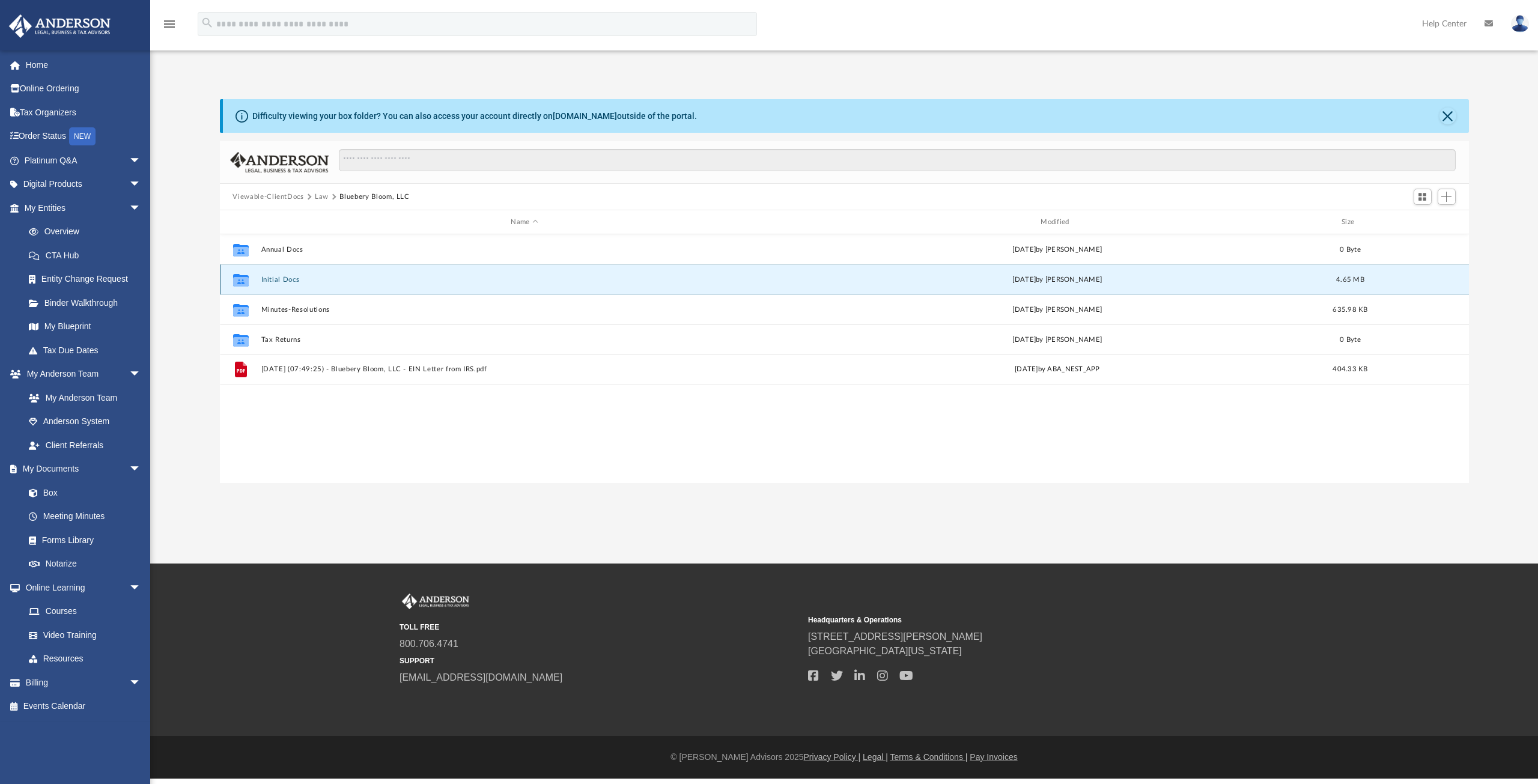
click at [277, 277] on button "Initial Docs" at bounding box center [525, 279] width 528 height 8
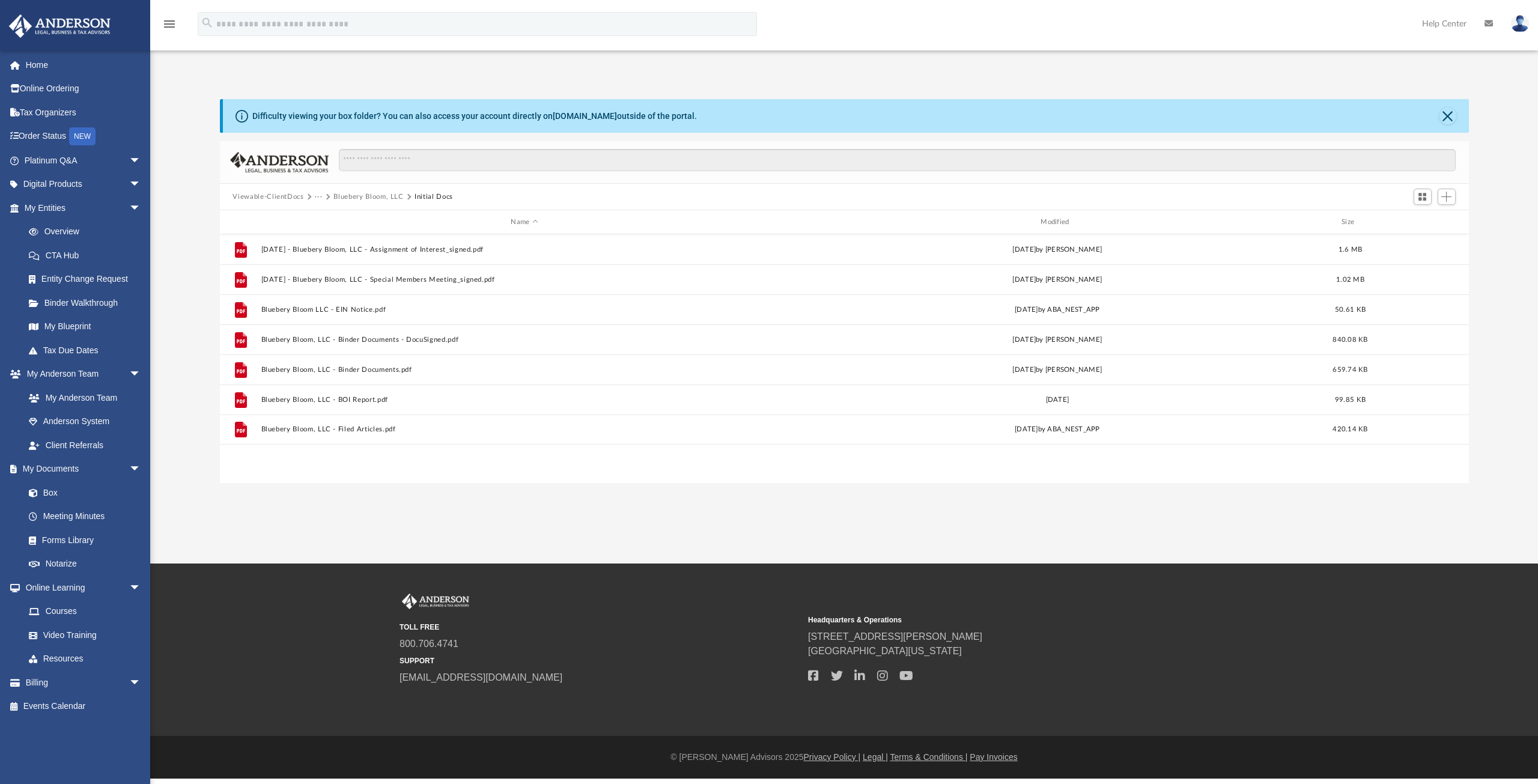
click at [348, 195] on button "Bluebery Bloom, LLC" at bounding box center [368, 197] width 70 height 11
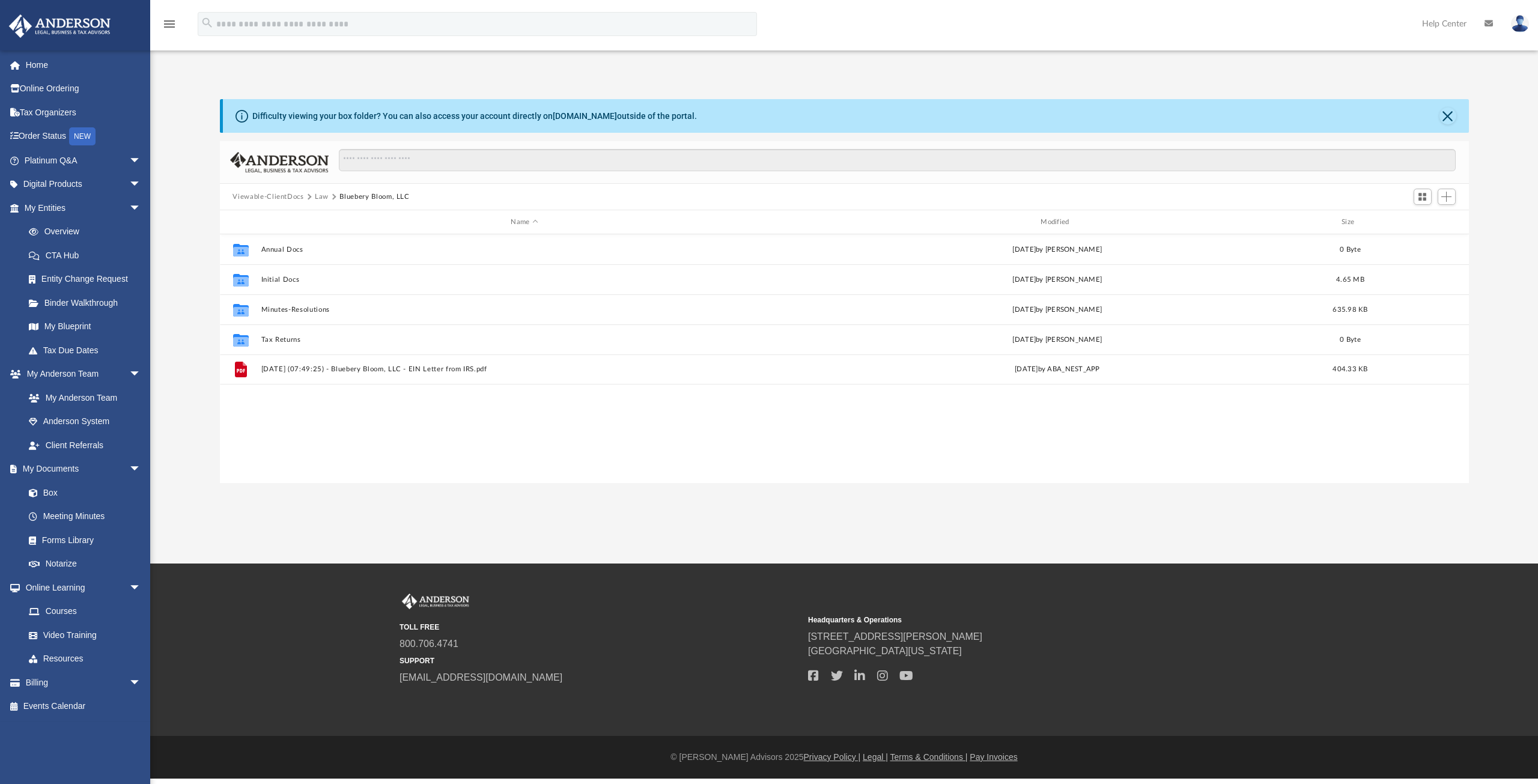
click at [319, 198] on button "Law" at bounding box center [322, 197] width 14 height 11
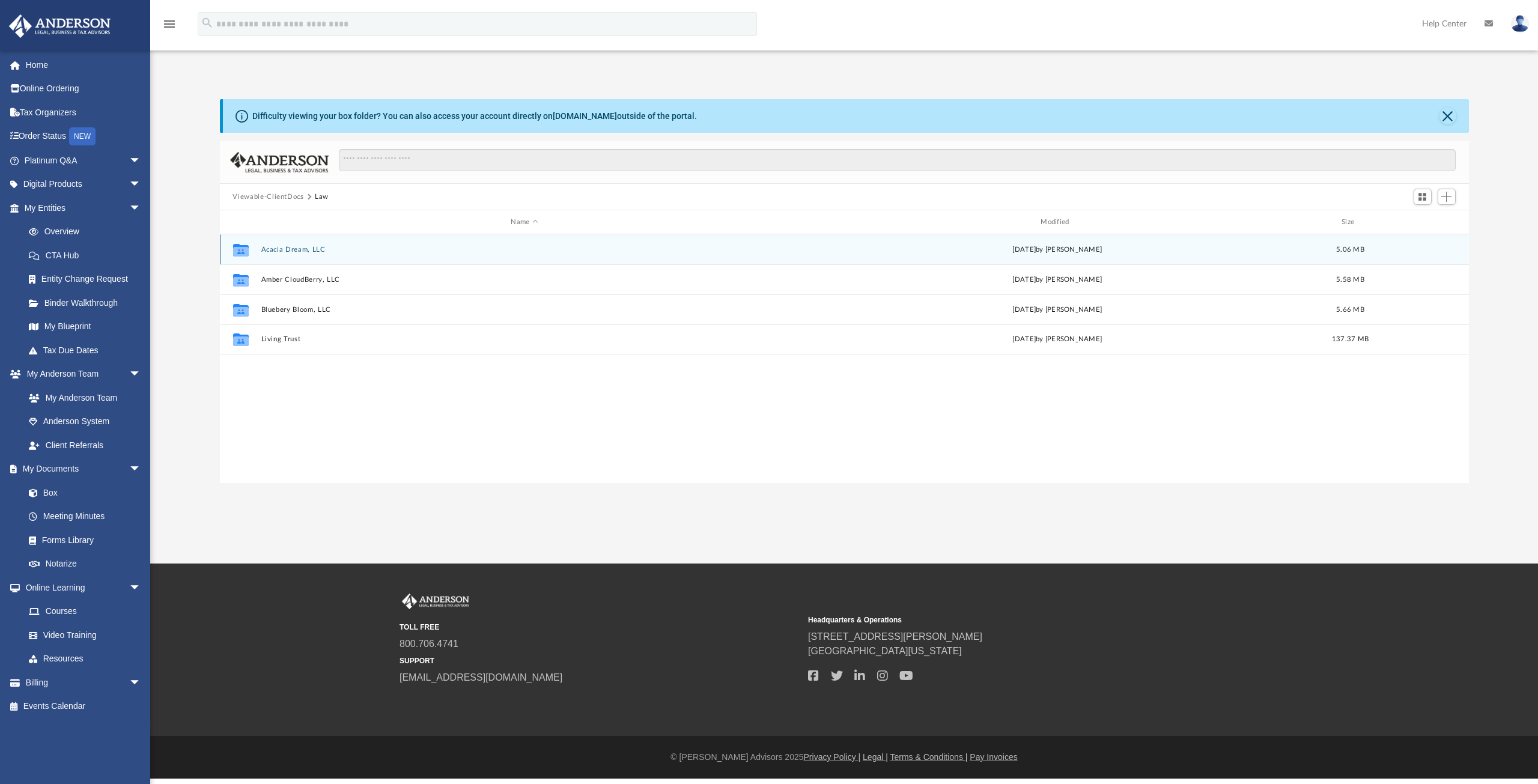
click at [293, 248] on button "Acacia Dream, LLC" at bounding box center [525, 250] width 528 height 8
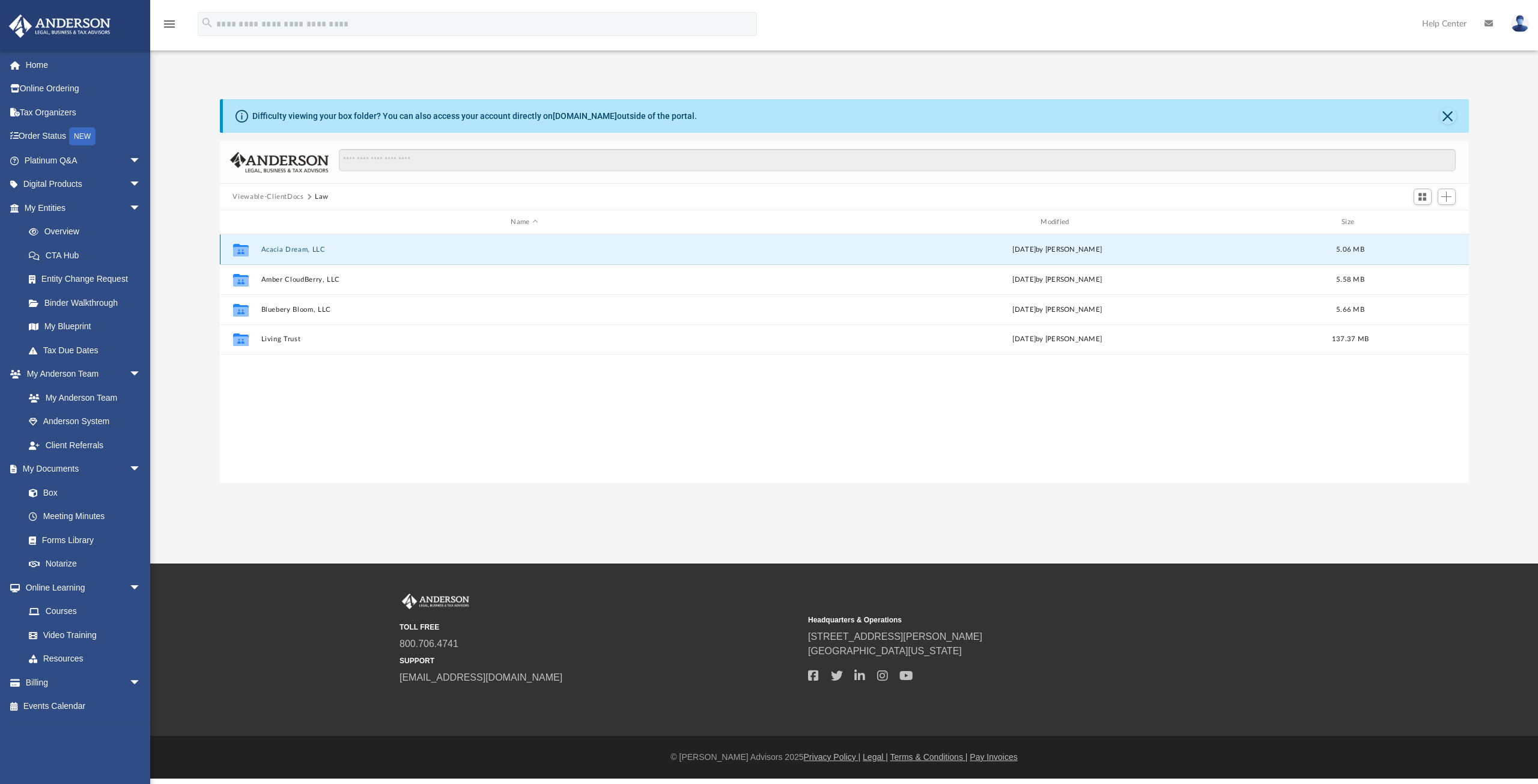
click at [293, 248] on button "Acacia Dream, LLC" at bounding box center [525, 250] width 528 height 8
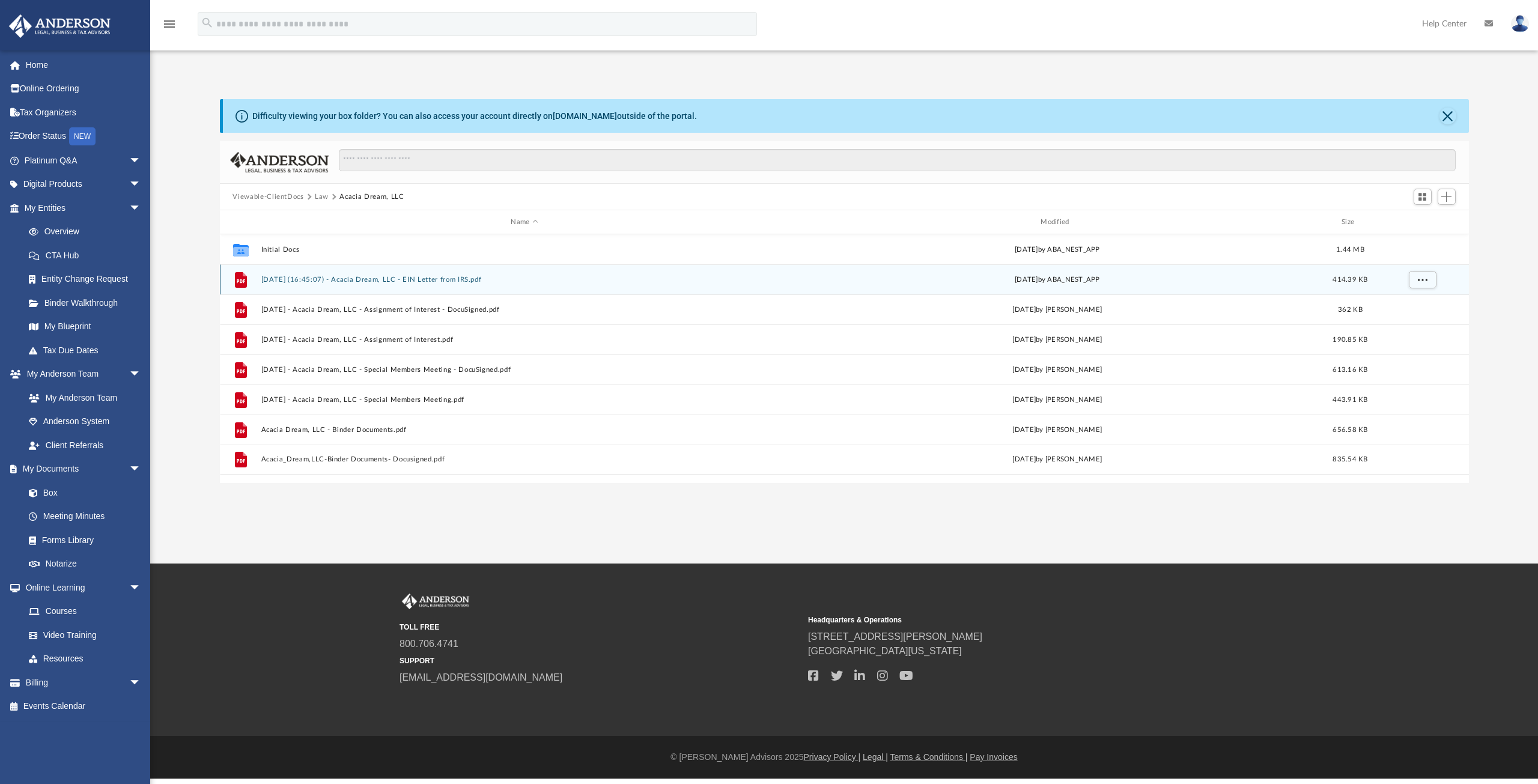
click at [314, 278] on button "2025.01.29 (16:45:07) - Acacia Dream, LLC - EIN Letter from IRS.pdf" at bounding box center [525, 279] width 528 height 8
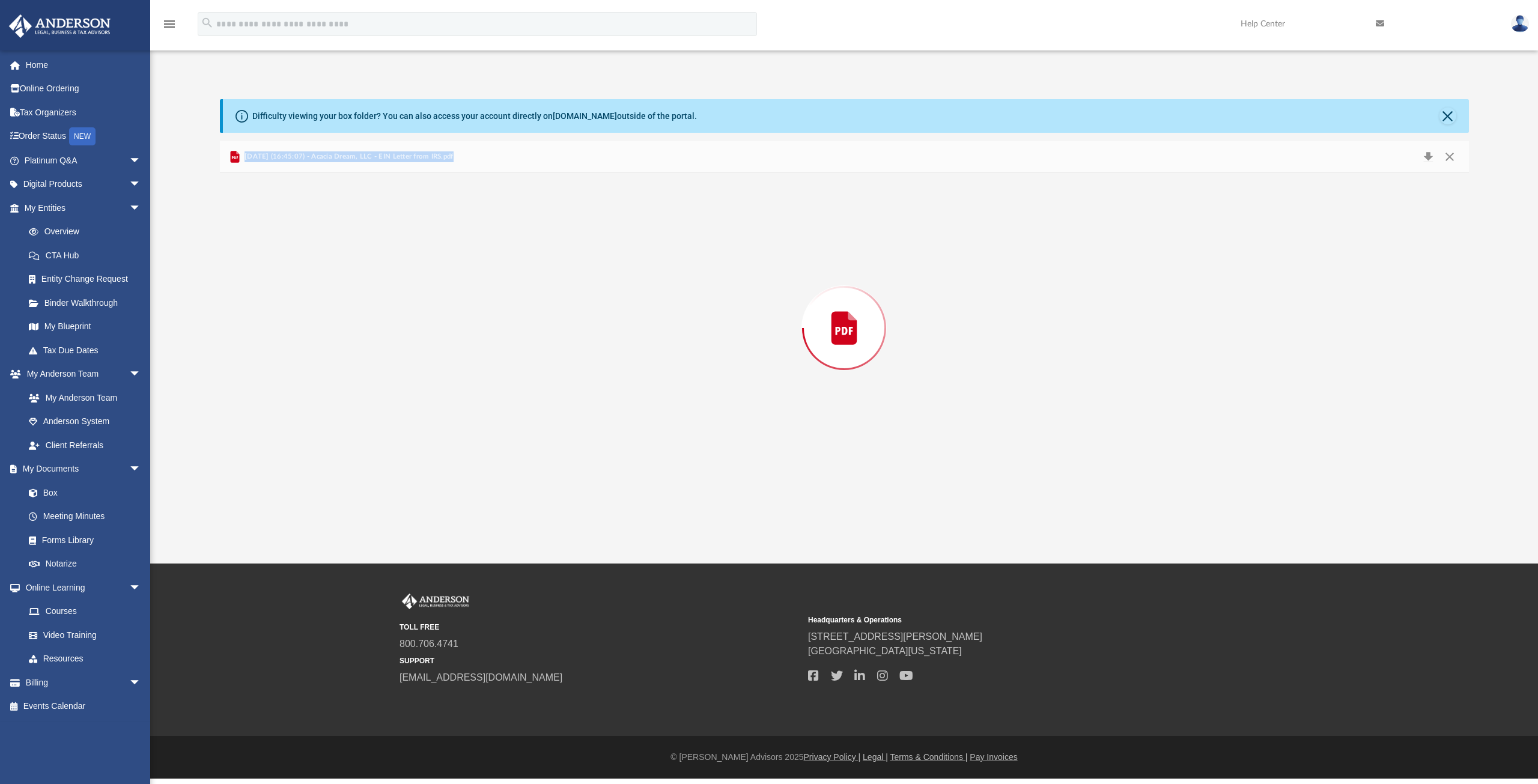
click at [314, 278] on div "Preview" at bounding box center [845, 328] width 1249 height 310
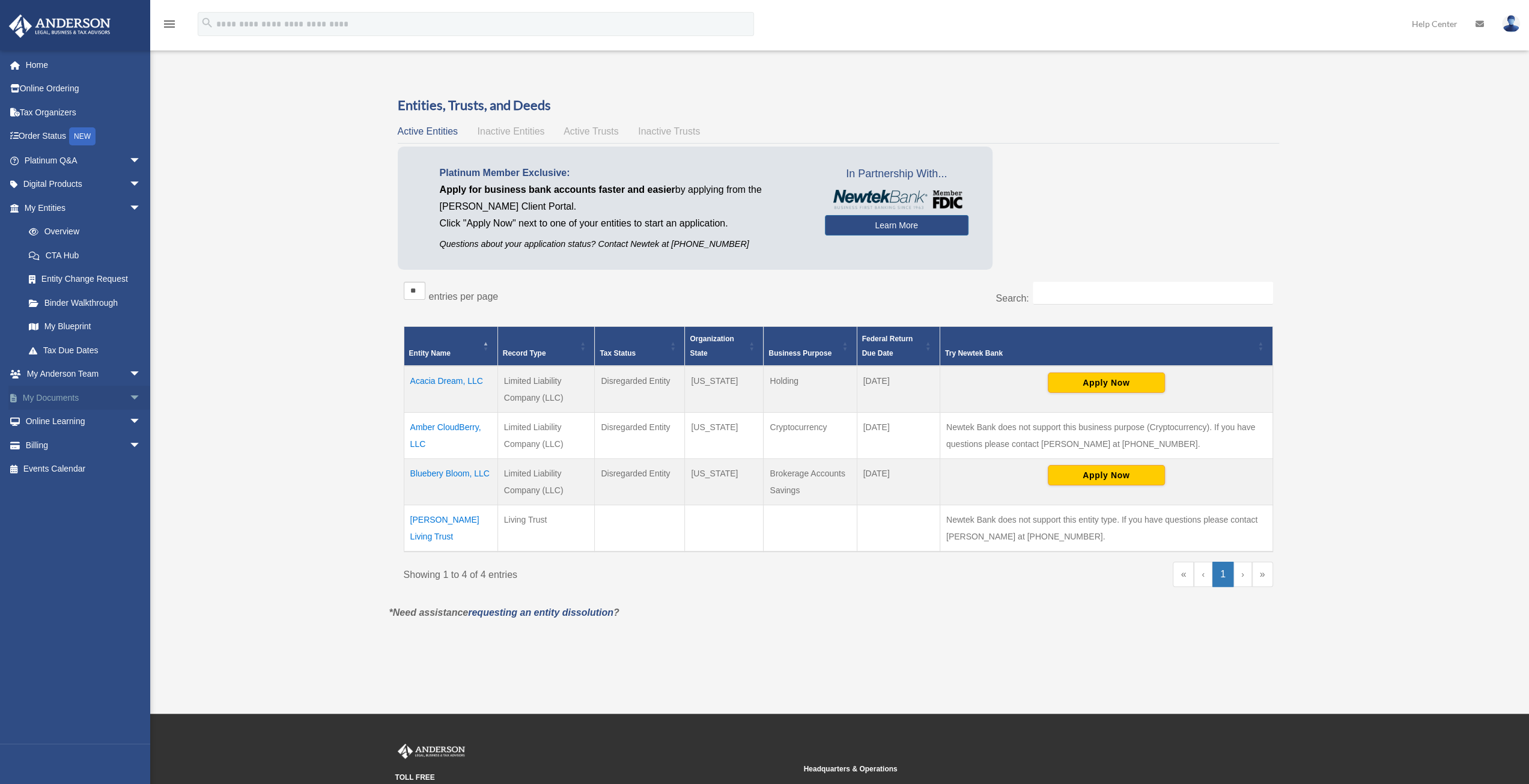
click at [70, 397] on link "My Documents arrow_drop_down" at bounding box center [84, 398] width 151 height 24
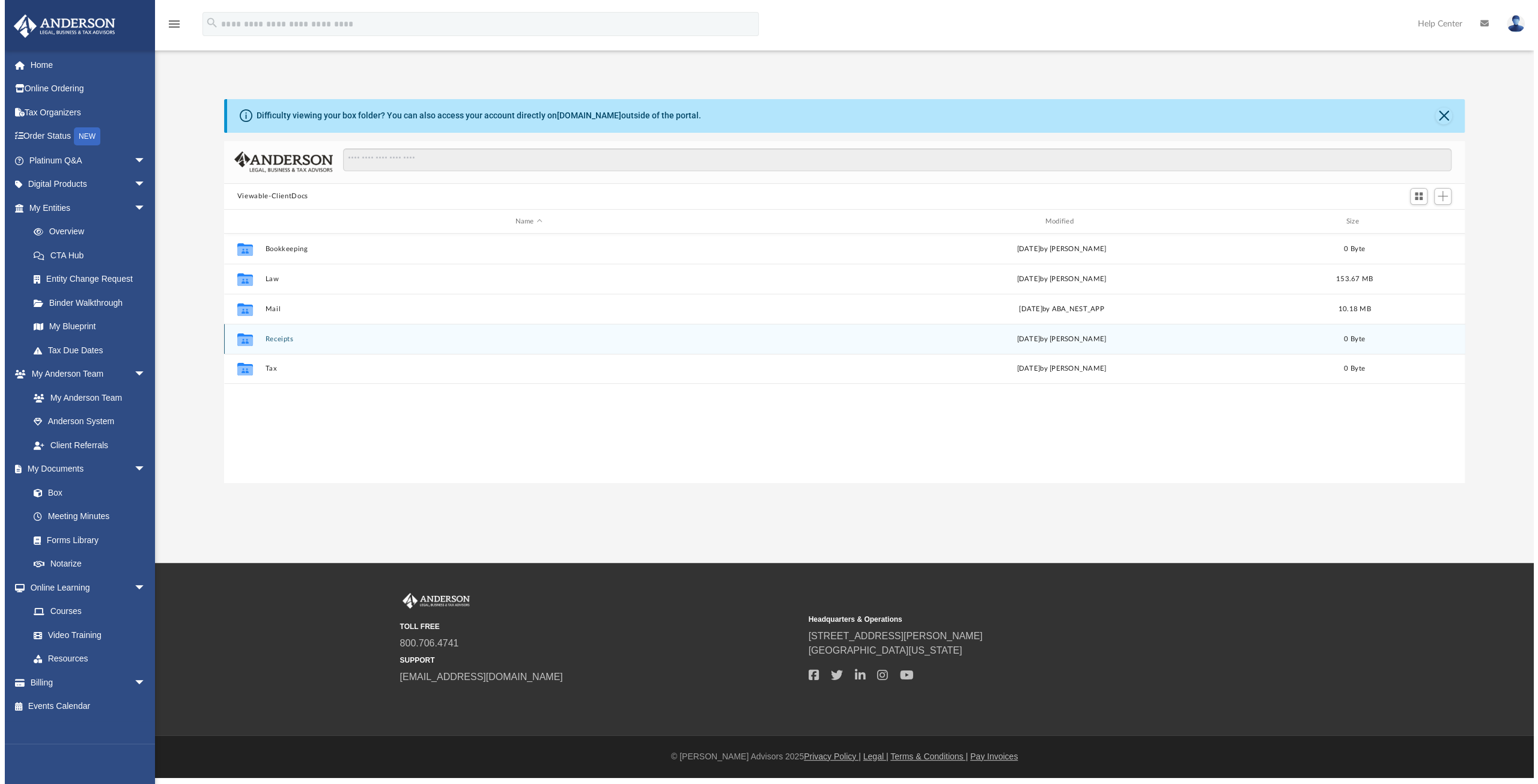
scroll to position [264, 1239]
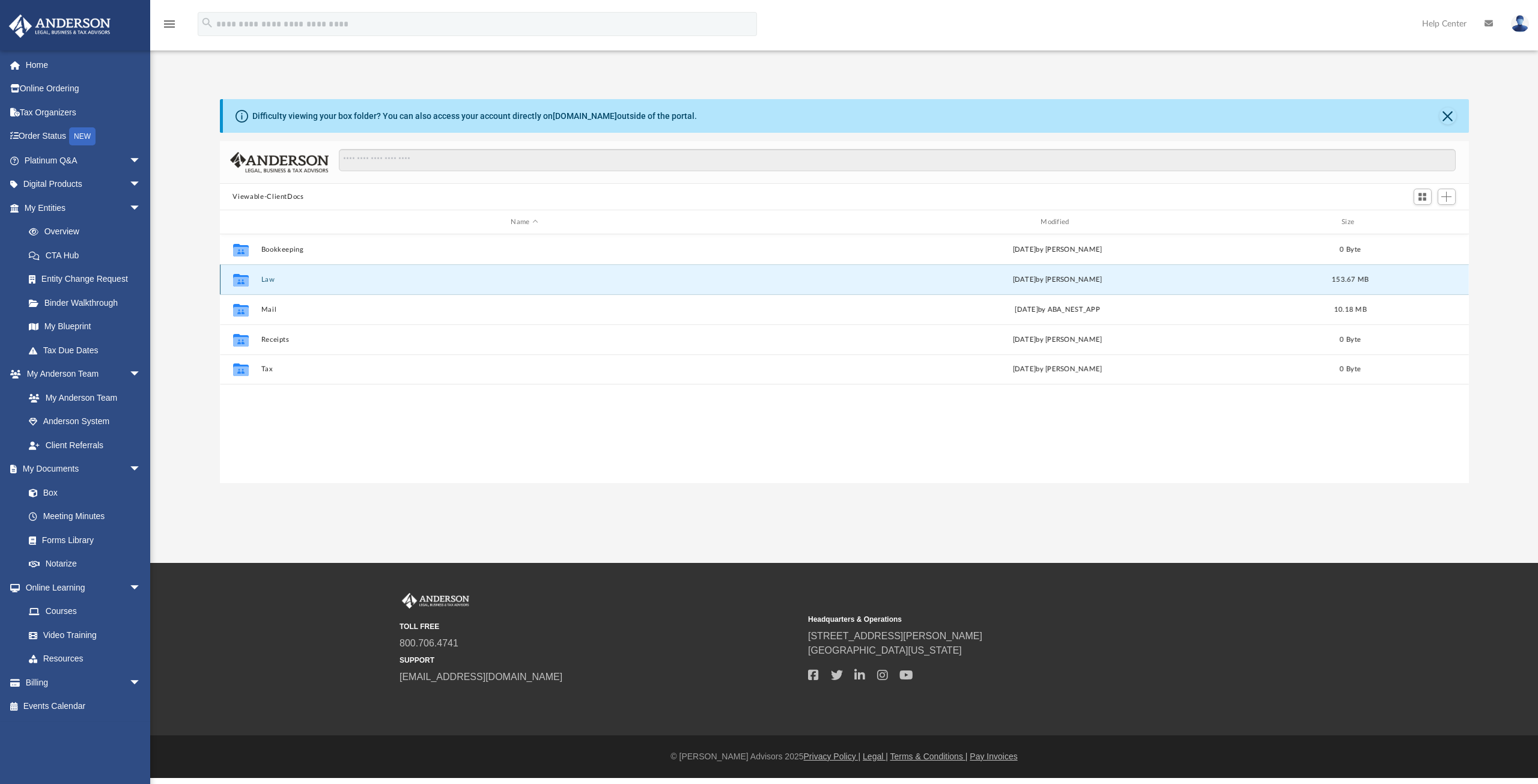
click at [268, 279] on button "Law" at bounding box center [525, 279] width 528 height 8
click at [272, 277] on button "Amber CloudBerry, LLC" at bounding box center [525, 279] width 528 height 8
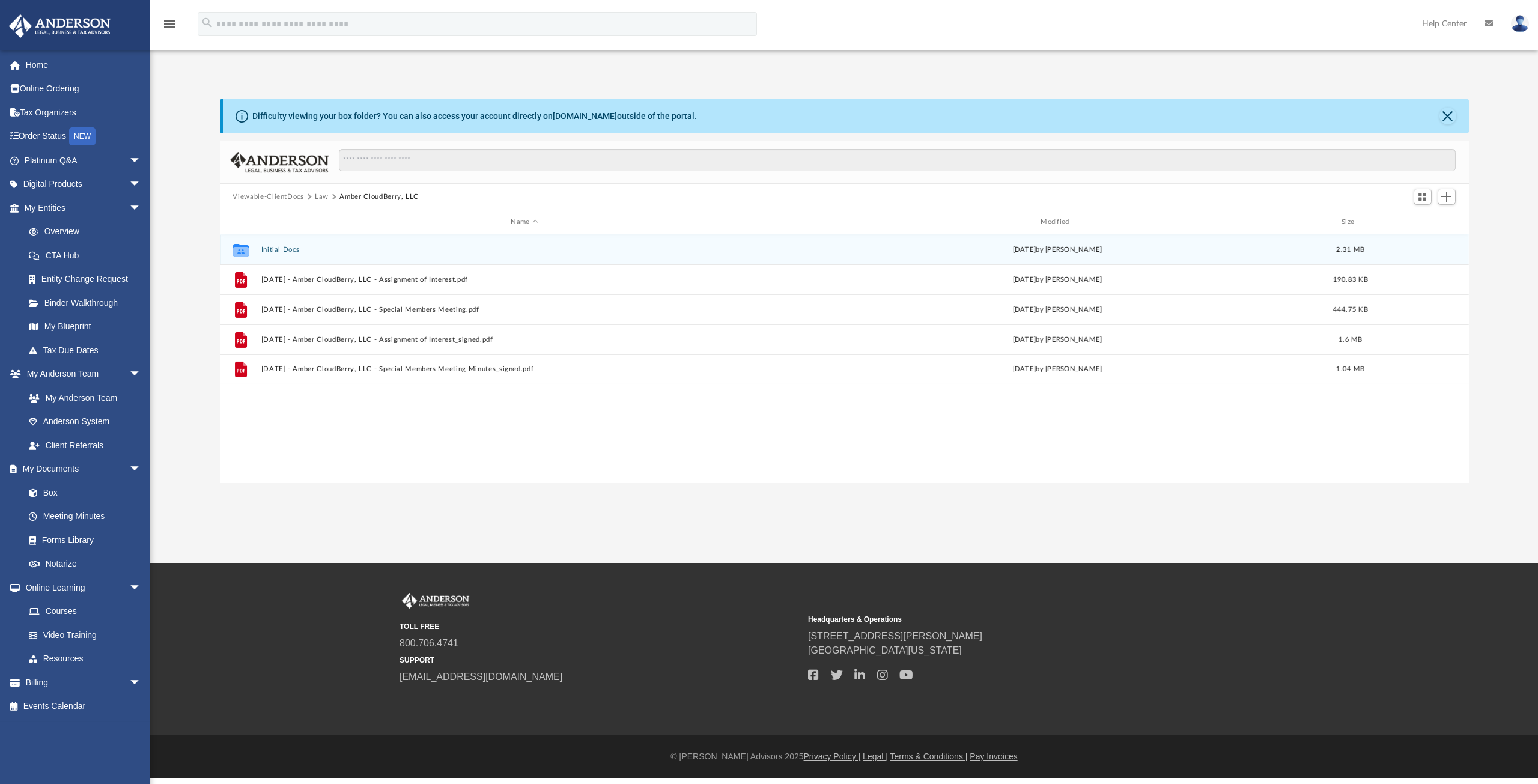
click at [275, 250] on button "Initial Docs" at bounding box center [525, 250] width 528 height 8
click at [321, 247] on button "Amber CloudBerry LLC - EIN Notice.pdf" at bounding box center [525, 250] width 528 height 8
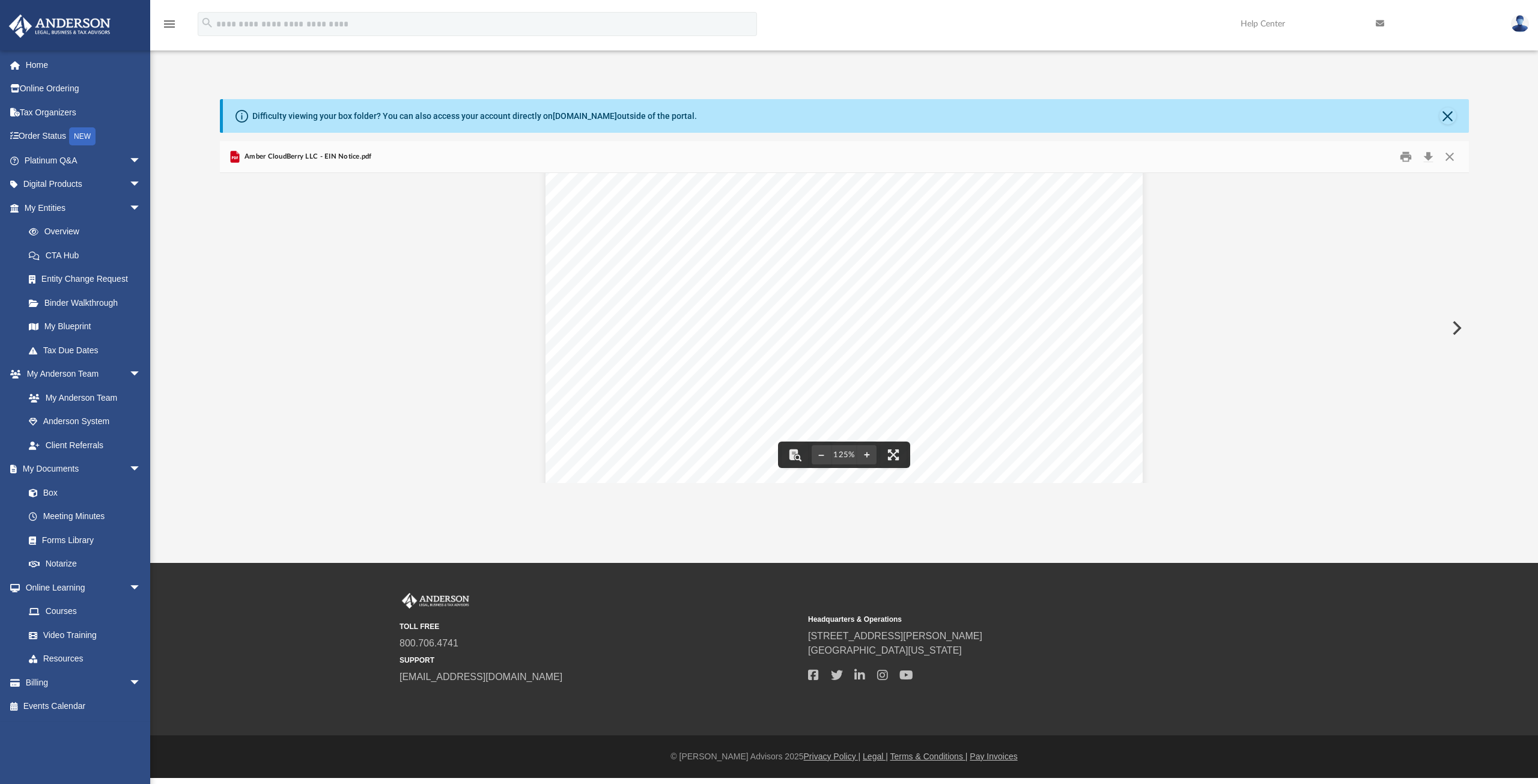
scroll to position [131, 0]
click at [1451, 117] on button "Close" at bounding box center [1447, 115] width 17 height 17
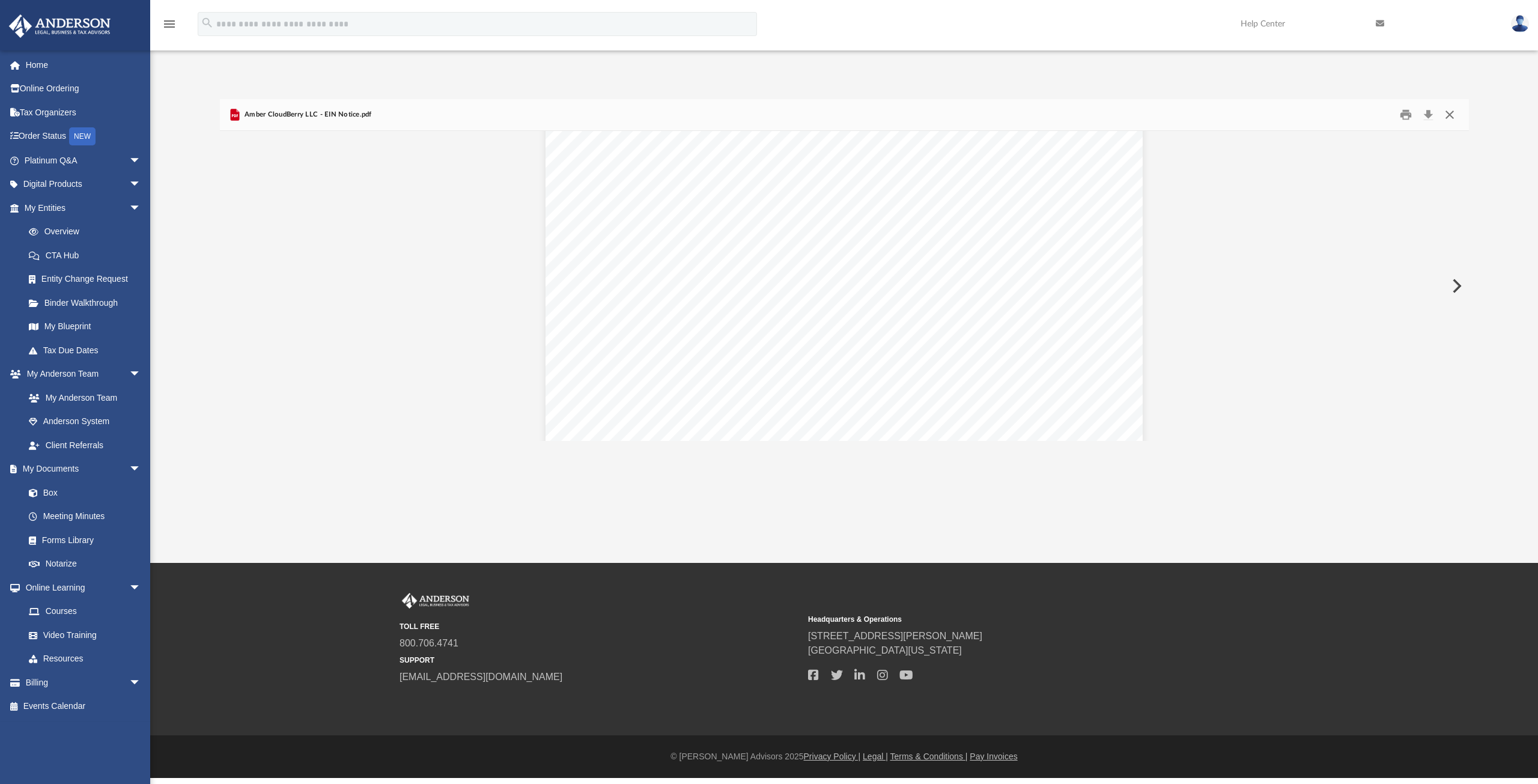
click at [1449, 116] on button "Close" at bounding box center [1449, 115] width 22 height 18
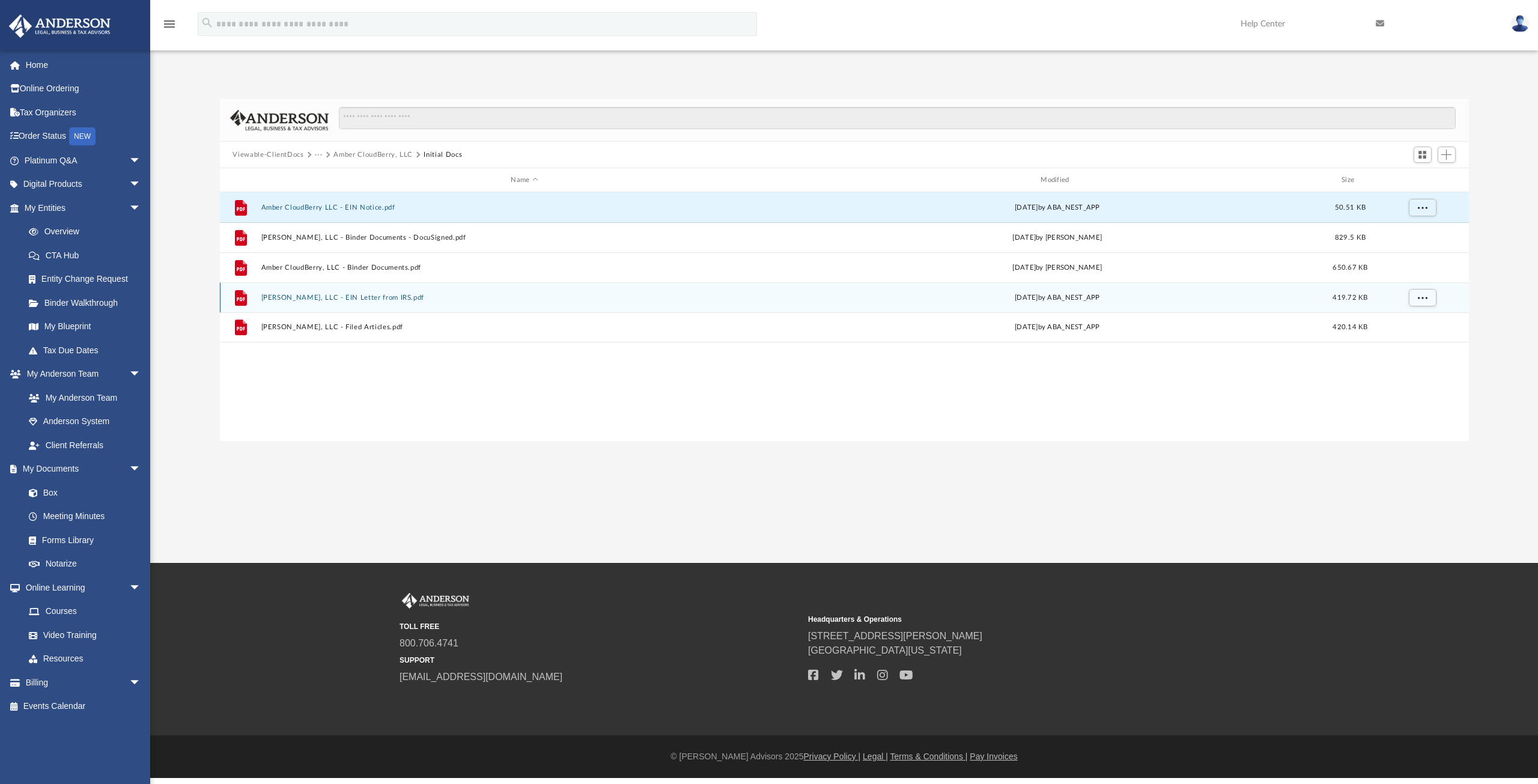
click at [386, 297] on button "Amber CloudBerry, LLC - EIN Letter from IRS.pdf" at bounding box center [525, 298] width 528 height 8
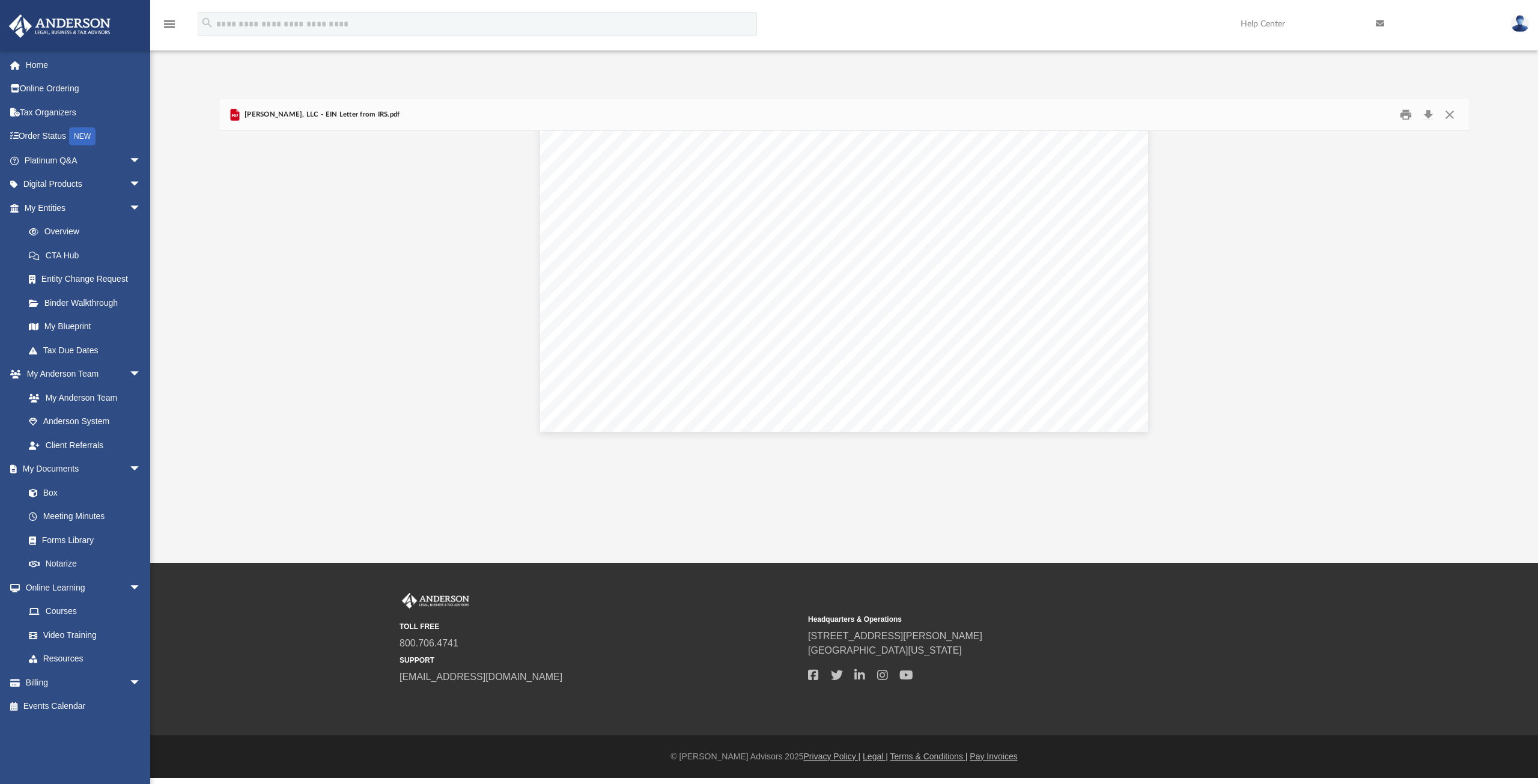
scroll to position [1620, 0]
click at [45, 62] on link "Home" at bounding box center [84, 65] width 151 height 24
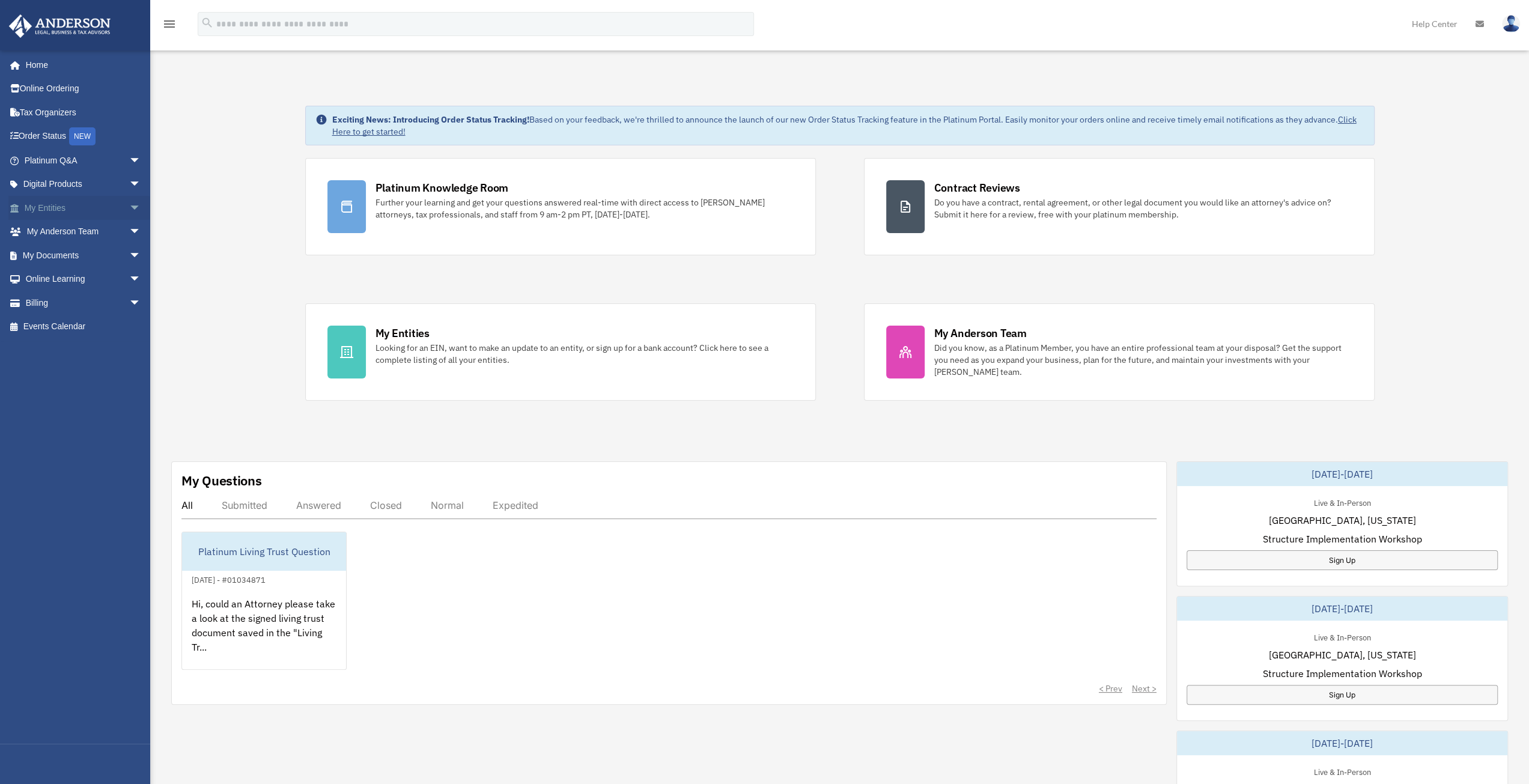
click at [112, 211] on link "My Entities arrow_drop_down" at bounding box center [84, 208] width 151 height 24
click at [129, 211] on span "arrow_drop_down" at bounding box center [141, 208] width 24 height 25
click at [78, 231] on link "Overview" at bounding box center [88, 232] width 142 height 24
